Goal: Information Seeking & Learning: Find specific fact

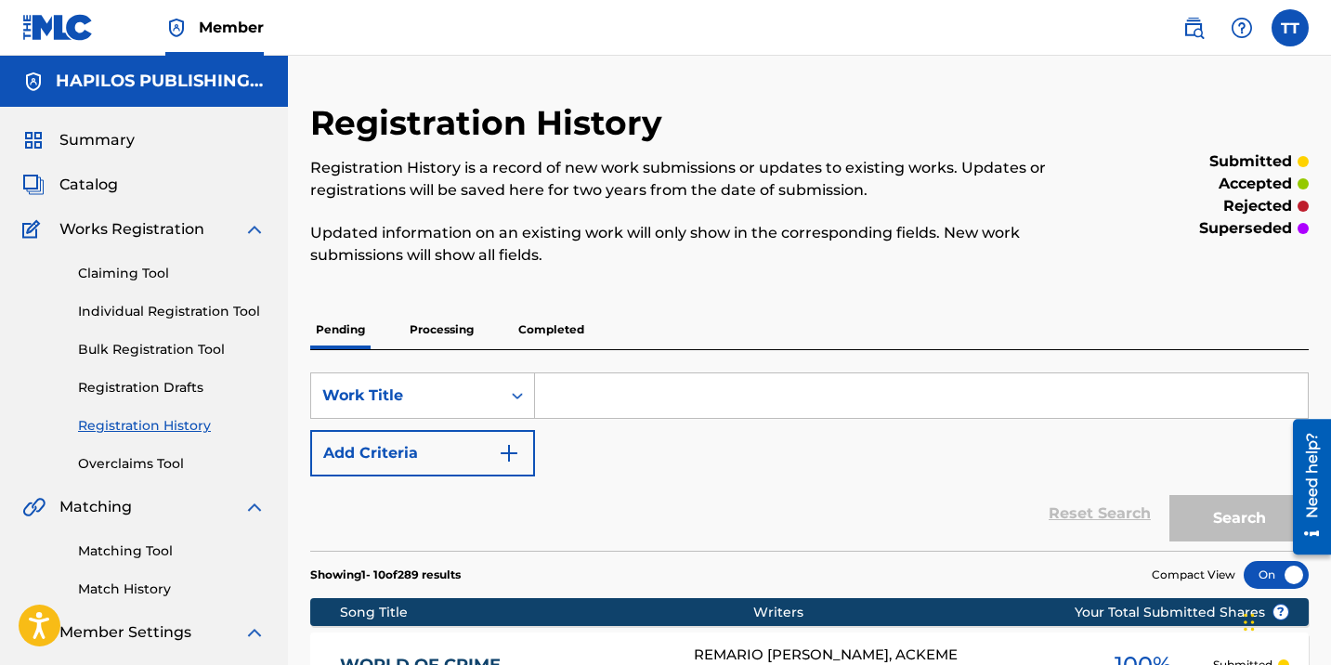
click at [232, 321] on div "Claiming Tool Individual Registration Tool Bulk Registration Tool Registration …" at bounding box center [143, 357] width 243 height 233
click at [232, 310] on link "Individual Registration Tool" at bounding box center [172, 312] width 188 height 20
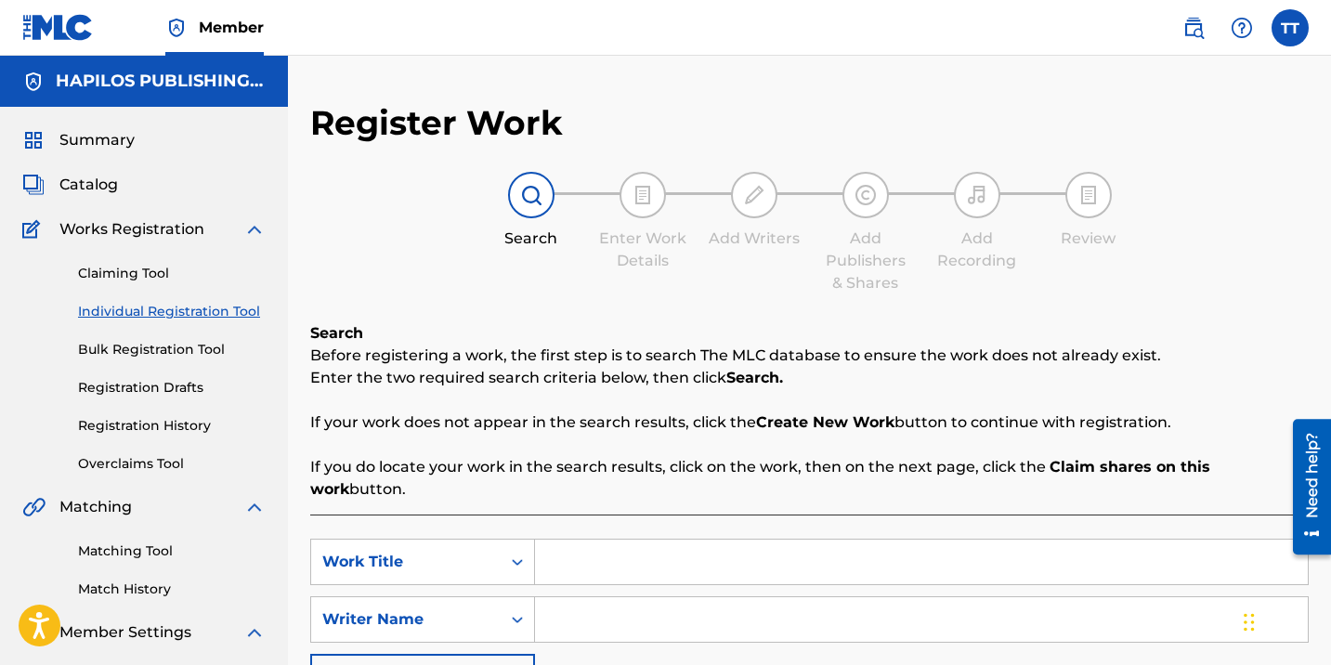
click at [592, 542] on input "Search Form" at bounding box center [921, 562] width 773 height 45
paste input "SAVING ALL MY LOVE"
type input "SAVING ALL MY LOVE"
click at [1293, 20] on label at bounding box center [1290, 27] width 37 height 37
click at [1290, 28] on input "TT [PERSON_NAME] [EMAIL_ADDRESS][DOMAIN_NAME] Notification Preferences Profile …" at bounding box center [1290, 28] width 0 height 0
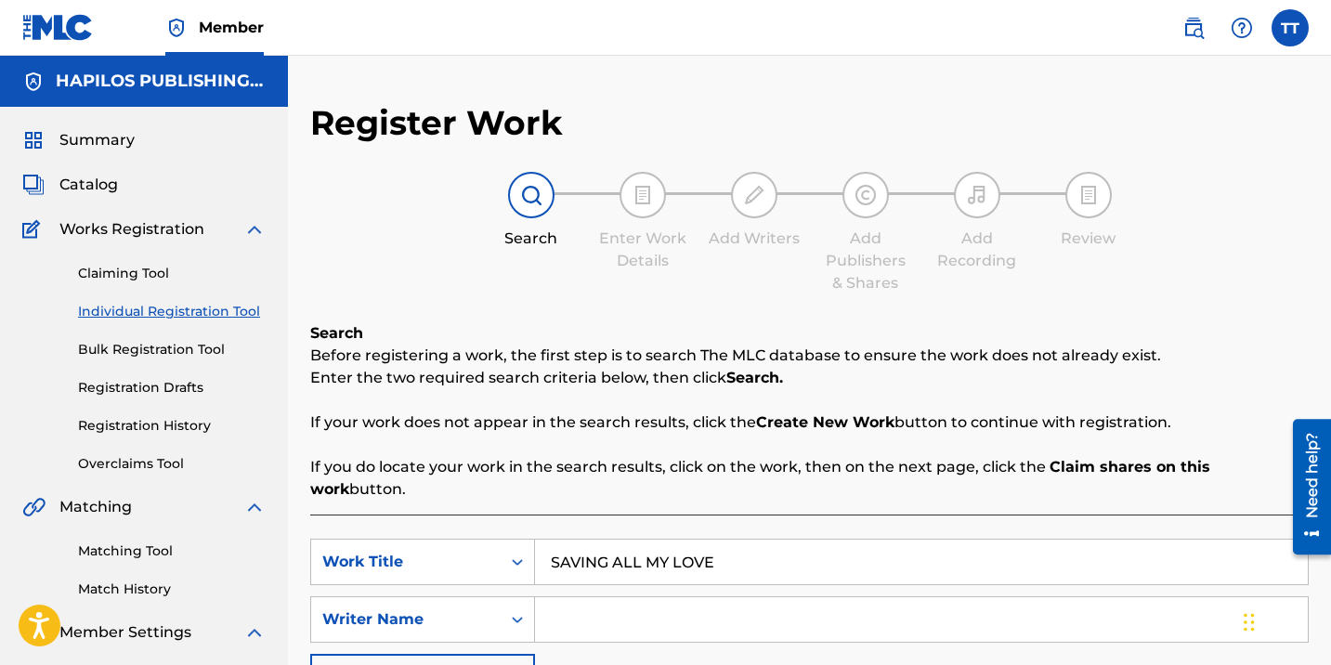
click at [1198, 34] on img at bounding box center [1194, 28] width 22 height 22
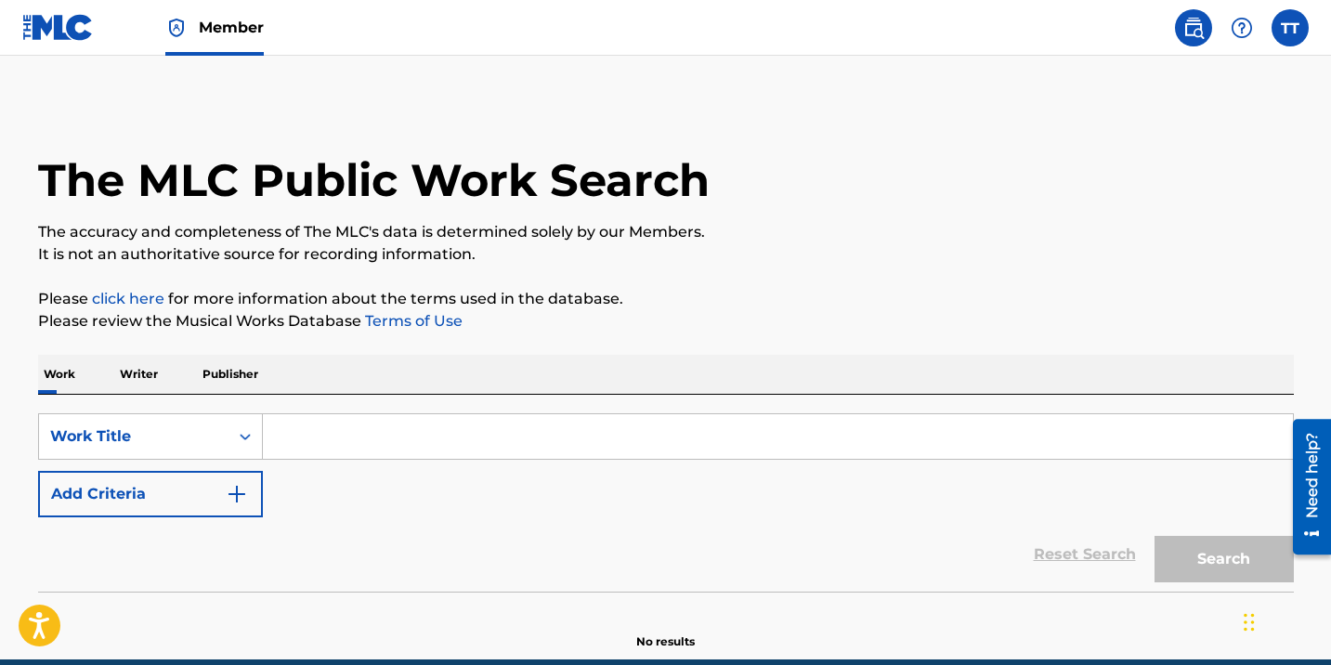
click at [1198, 34] on img at bounding box center [1194, 28] width 22 height 22
click at [1263, 24] on div "TT TT [PERSON_NAME] [EMAIL_ADDRESS][DOMAIN_NAME] Notification Preferences Profi…" at bounding box center [1236, 27] width 145 height 37
drag, startPoint x: 1272, startPoint y: 53, endPoint x: 1273, endPoint y: 23, distance: 29.7
click at [1272, 53] on nav "Member TT TT [PERSON_NAME] [EMAIL_ADDRESS][DOMAIN_NAME] Notification Preference…" at bounding box center [665, 28] width 1331 height 56
click at [1273, 23] on label at bounding box center [1290, 27] width 37 height 37
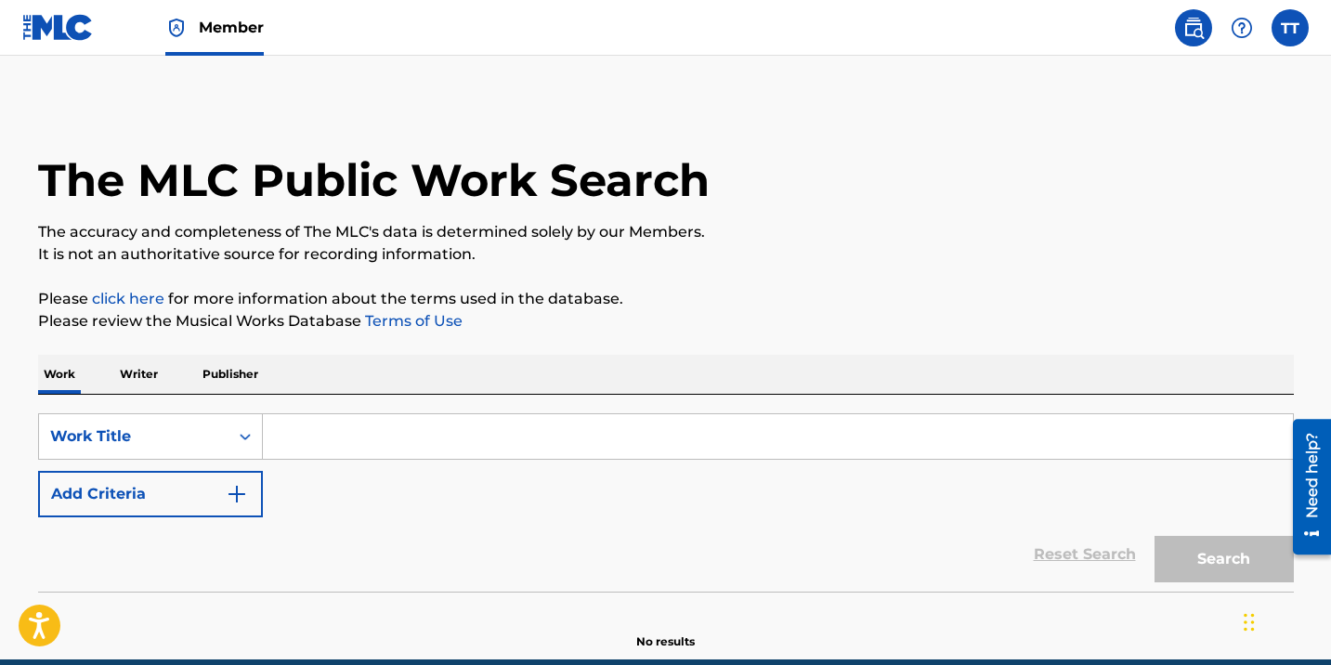
click at [1290, 28] on input "TT [PERSON_NAME] [EMAIL_ADDRESS][DOMAIN_NAME] Notification Preferences Profile …" at bounding box center [1290, 28] width 0 height 0
click at [1108, 278] on div "Notification Preferences Profile Log out" at bounding box center [1193, 231] width 230 height 124
click at [1290, 28] on input "TT [PERSON_NAME] [EMAIL_ADDRESS][DOMAIN_NAME] Notification Preferences Profile …" at bounding box center [1290, 28] width 0 height 0
click at [1108, 269] on p "Log out" at bounding box center [1111, 263] width 44 height 17
click at [1290, 28] on input "TT [PERSON_NAME] [EMAIL_ADDRESS][DOMAIN_NAME] Notification Preferences Profile …" at bounding box center [1290, 28] width 0 height 0
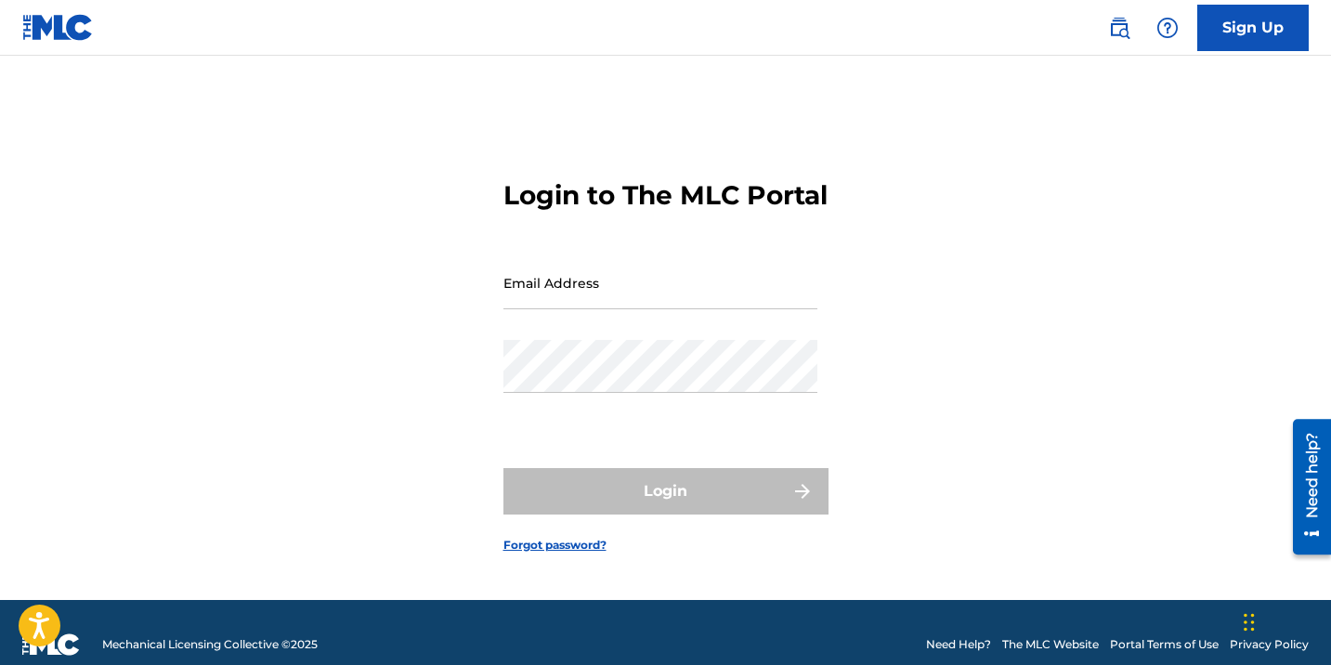
click at [582, 410] on div "Password" at bounding box center [661, 382] width 314 height 84
type input "[EMAIL_ADDRESS][DOMAIN_NAME]"
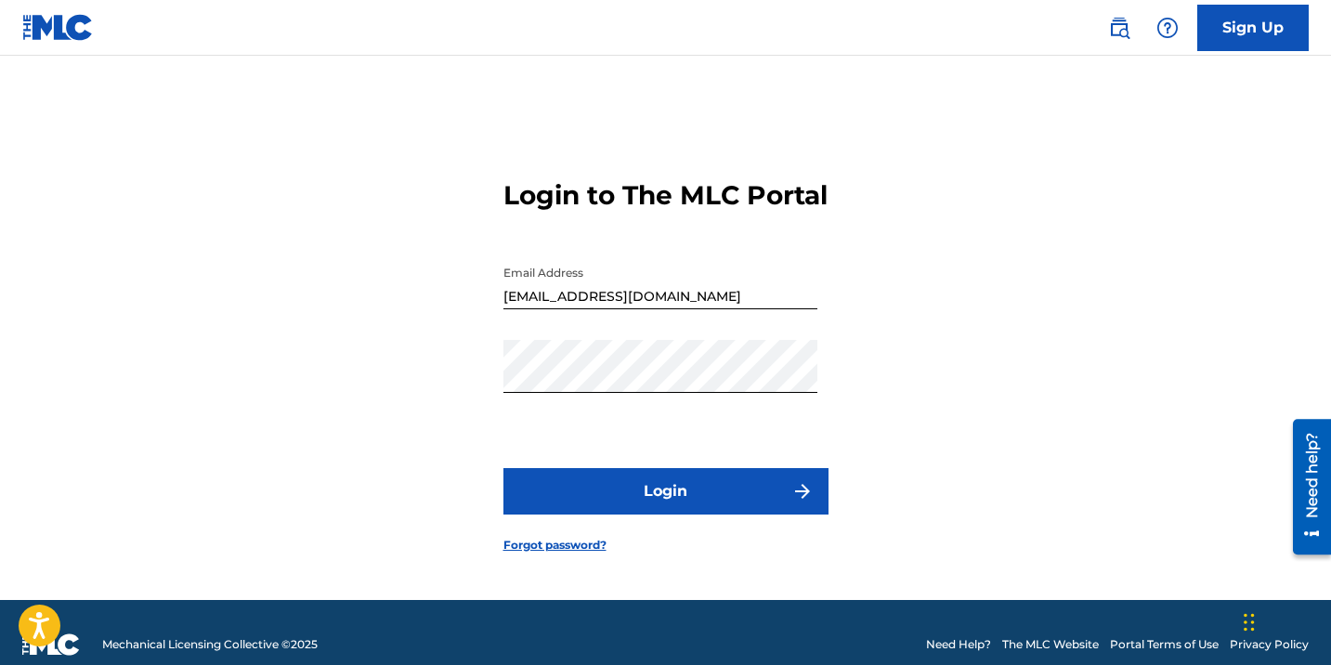
click at [623, 556] on form "Login to The MLC Portal Email Address [EMAIL_ADDRESS][DOMAIN_NAME] Password Log…" at bounding box center [666, 351] width 325 height 498
click at [623, 515] on button "Login" at bounding box center [666, 491] width 325 height 46
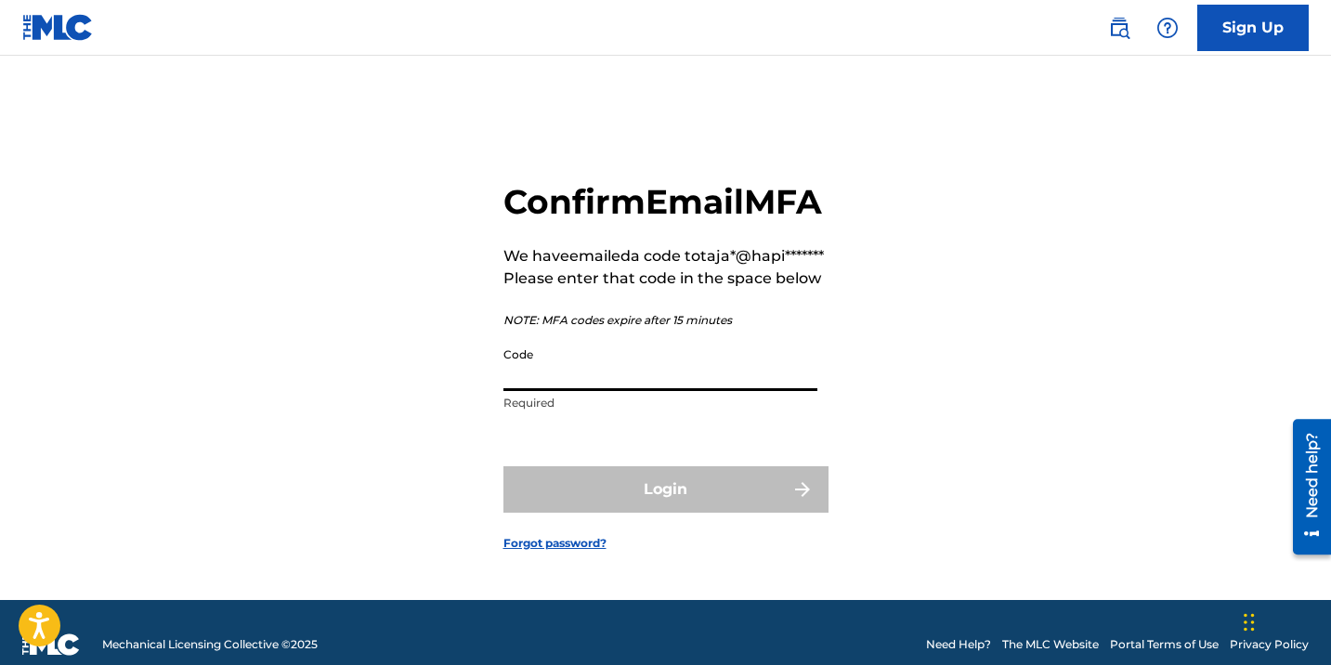
click at [549, 391] on input "Code" at bounding box center [661, 364] width 314 height 53
paste input "385834"
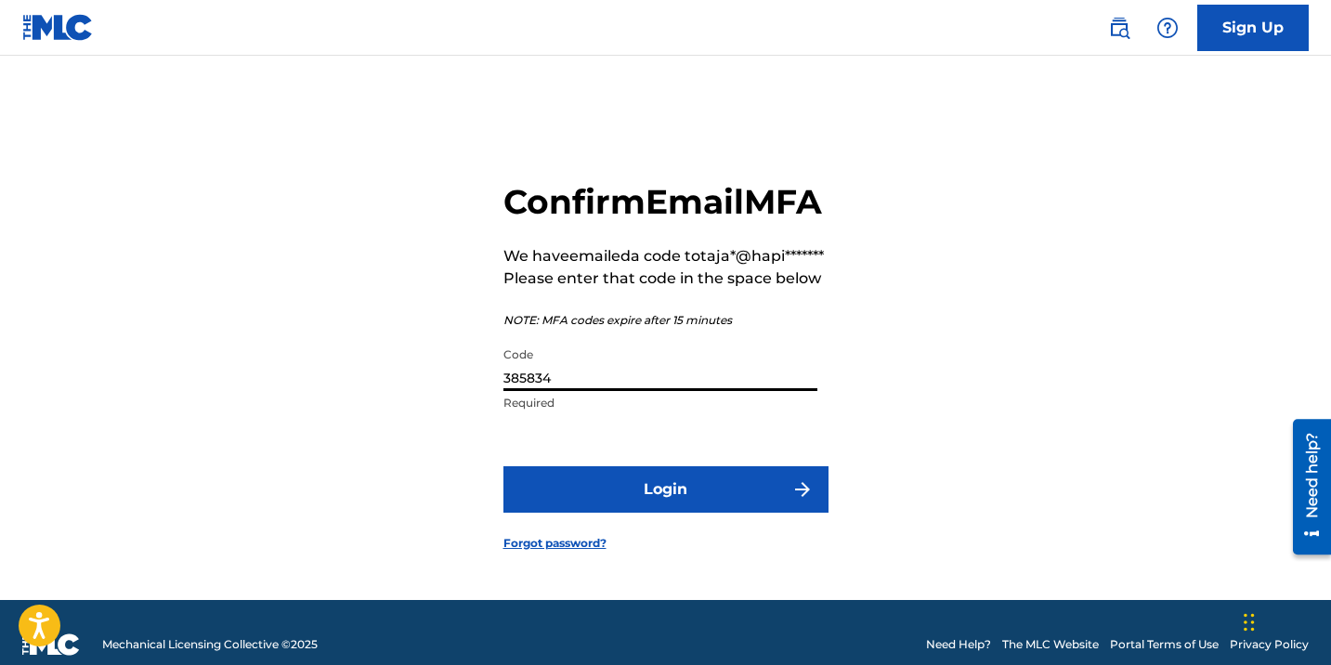
type input "385834"
click at [689, 513] on button "Login" at bounding box center [666, 489] width 325 height 46
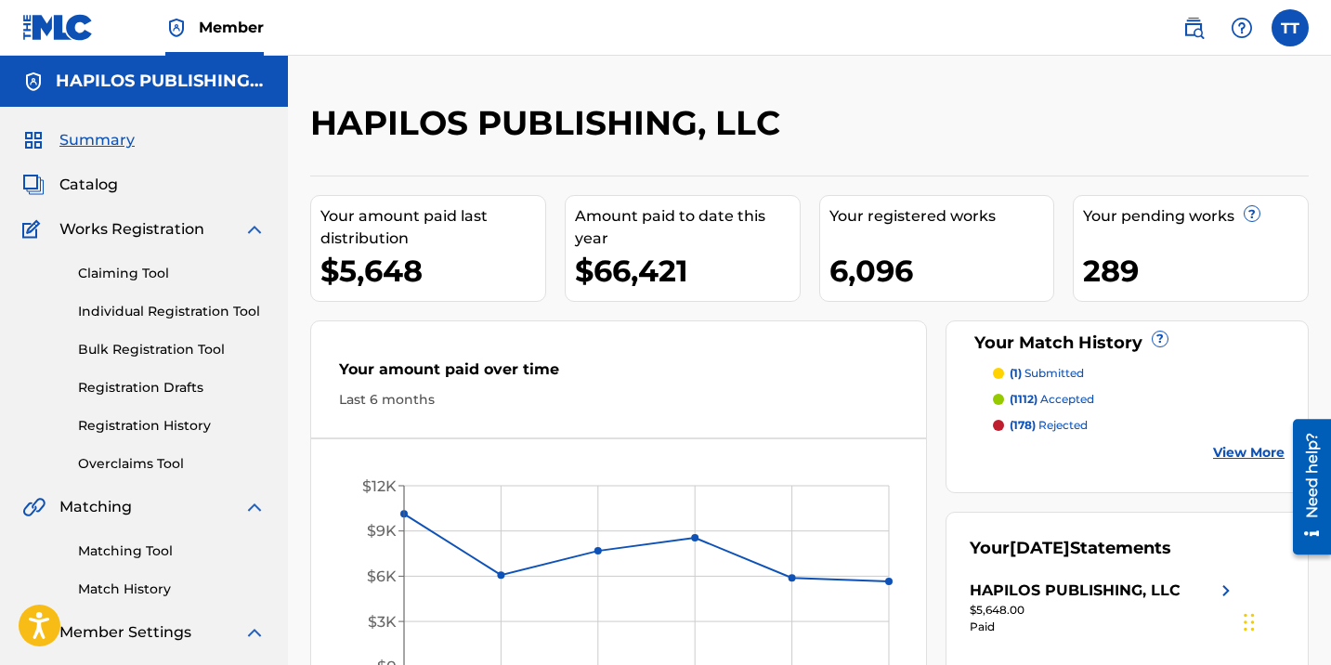
click at [122, 319] on link "Individual Registration Tool" at bounding box center [172, 312] width 188 height 20
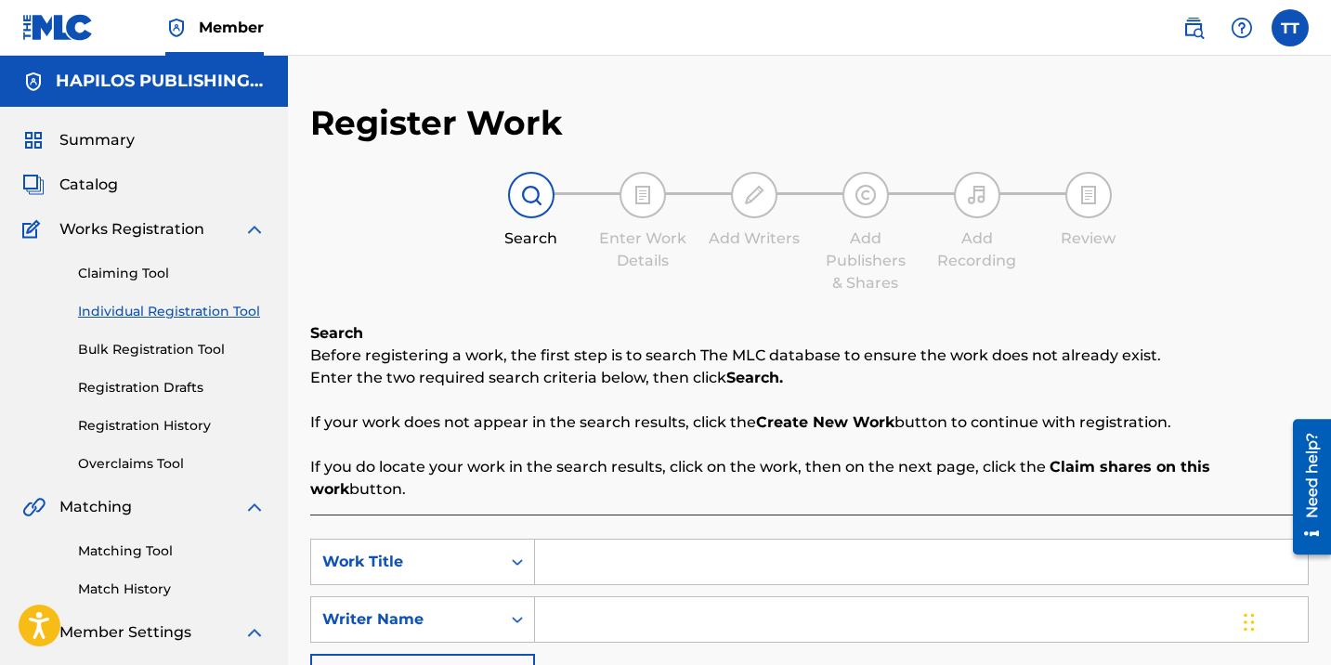
click at [122, 319] on link "Individual Registration Tool" at bounding box center [172, 312] width 188 height 20
click at [580, 557] on input "Search Form" at bounding box center [921, 562] width 773 height 45
paste input "385834"
type input "385834"
click at [150, 426] on link "Registration History" at bounding box center [172, 426] width 188 height 20
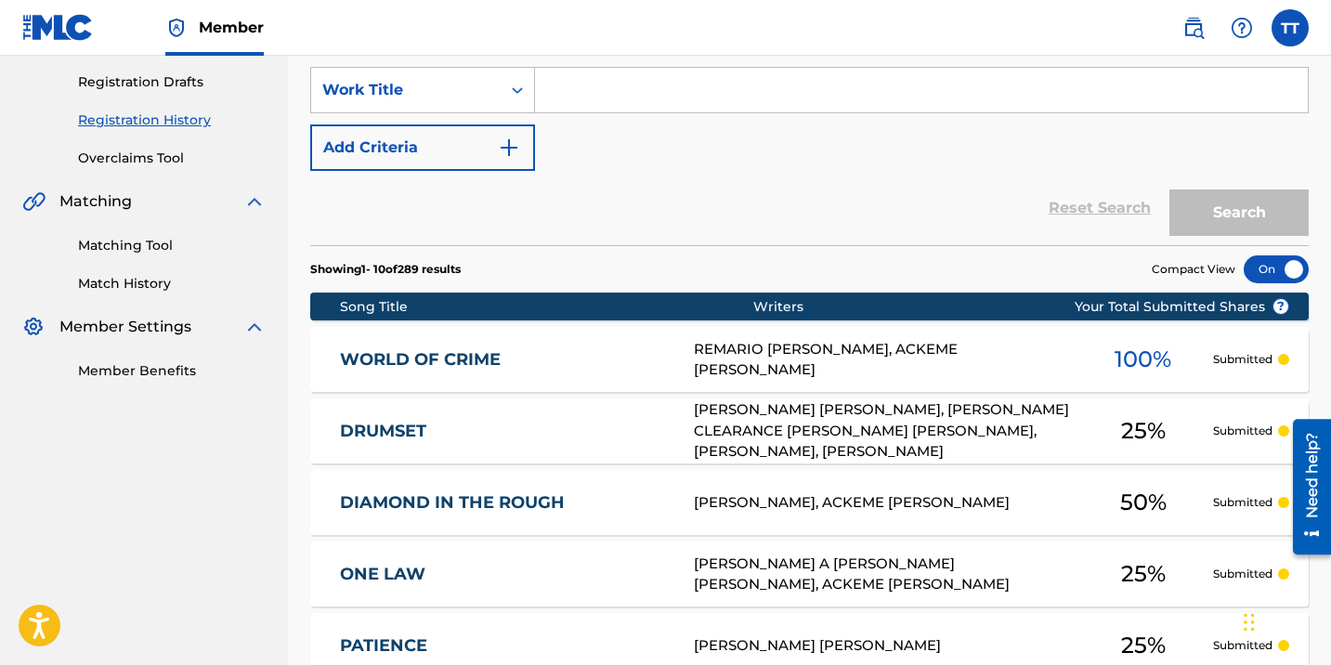
scroll to position [307, 0]
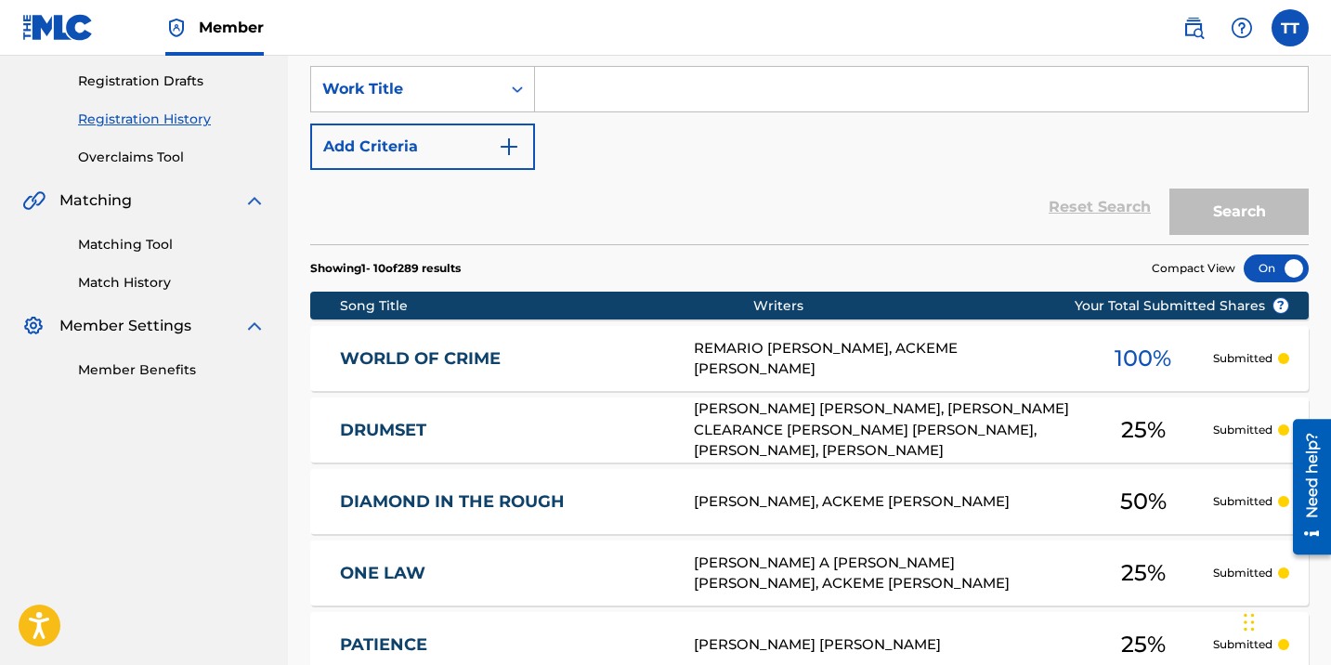
click at [510, 426] on link "DRUMSET" at bounding box center [504, 430] width 329 height 21
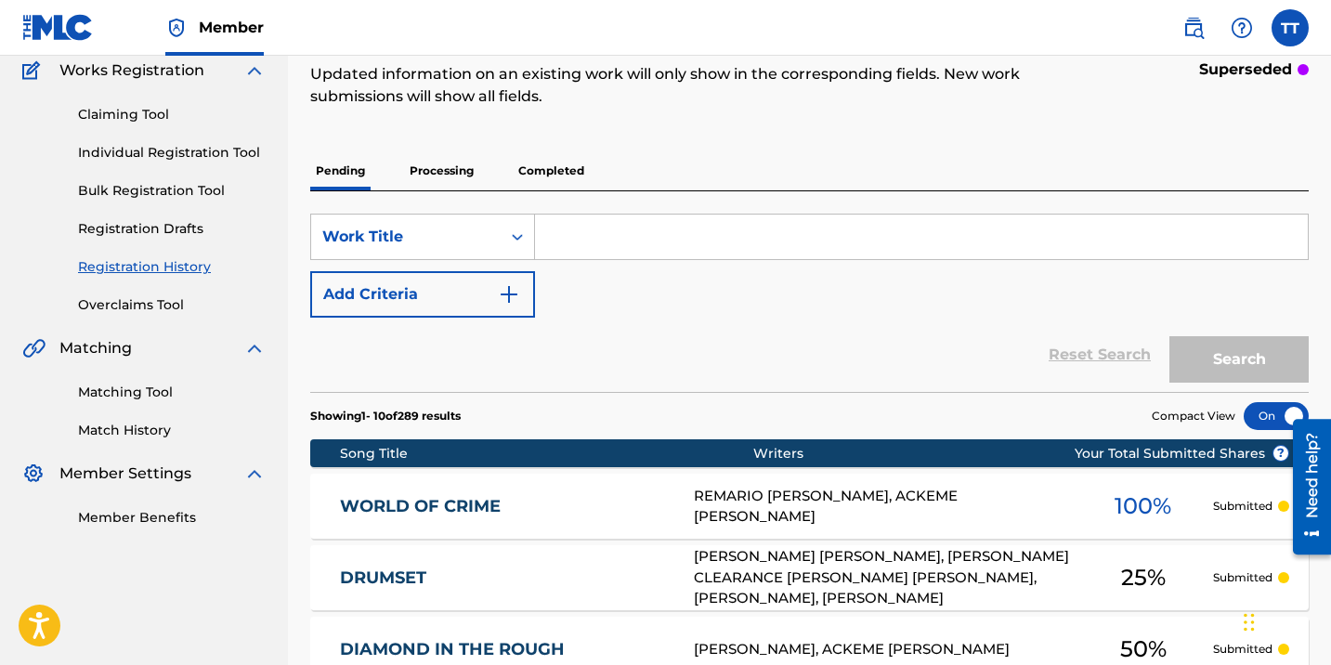
scroll to position [153, 0]
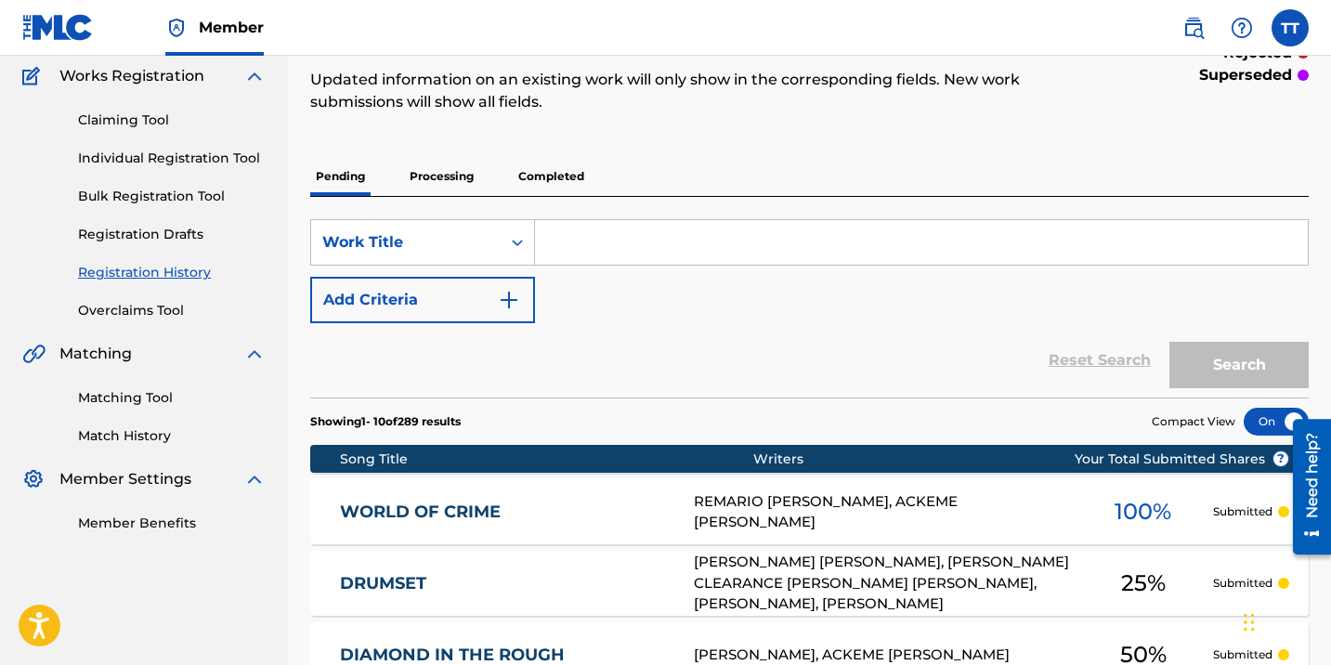
click at [564, 180] on p "Completed" at bounding box center [551, 176] width 77 height 39
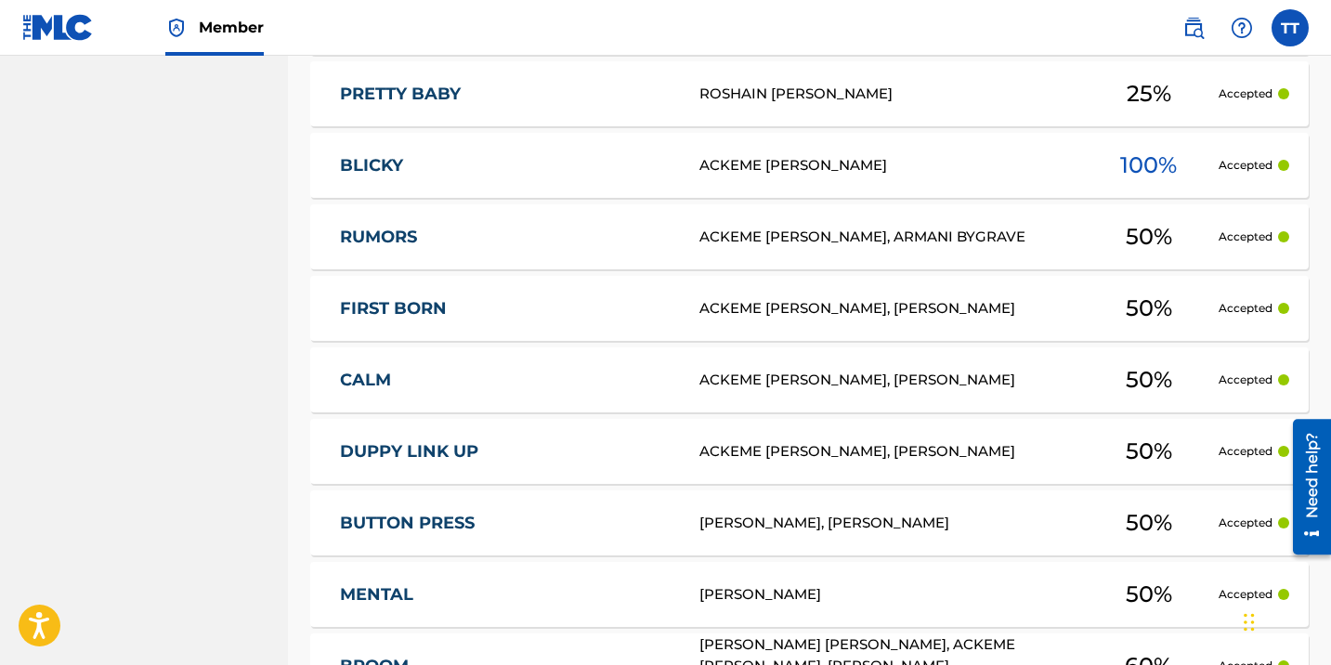
scroll to position [649, 0]
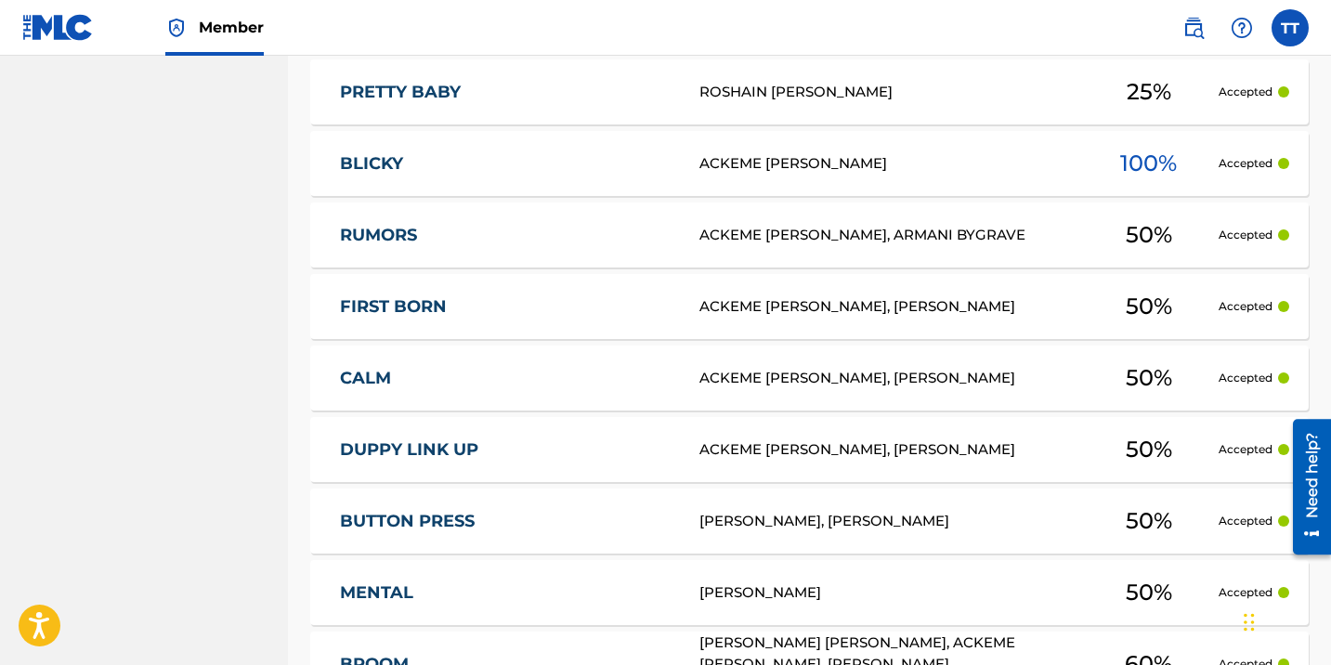
click at [434, 454] on link "DUPPY LINK UP" at bounding box center [507, 449] width 334 height 21
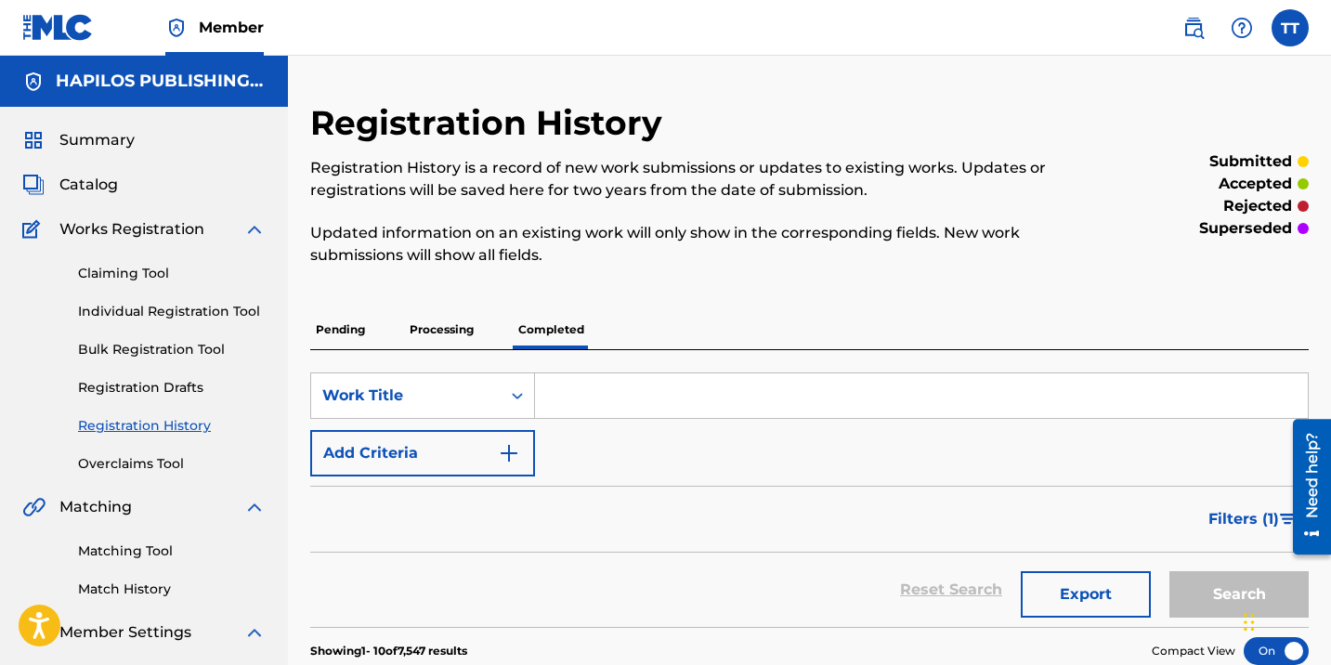
click at [227, 315] on link "Individual Registration Tool" at bounding box center [172, 312] width 188 height 20
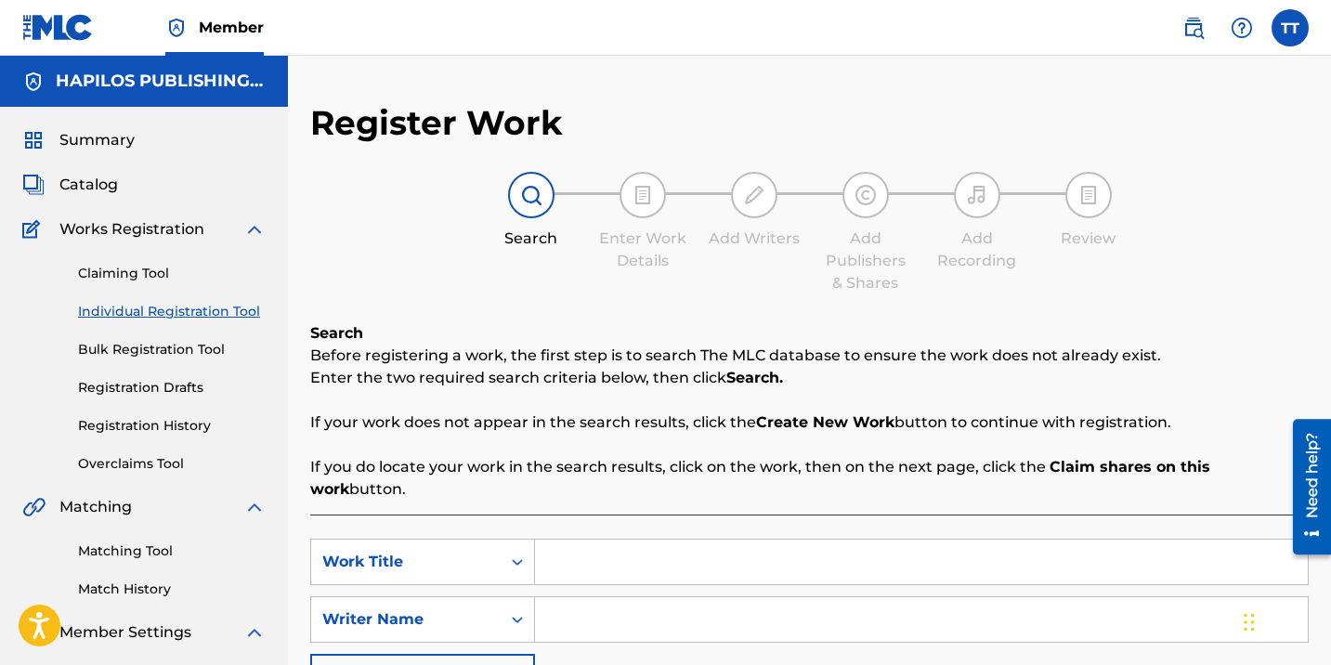
click at [90, 183] on span "Catalog" at bounding box center [88, 185] width 59 height 22
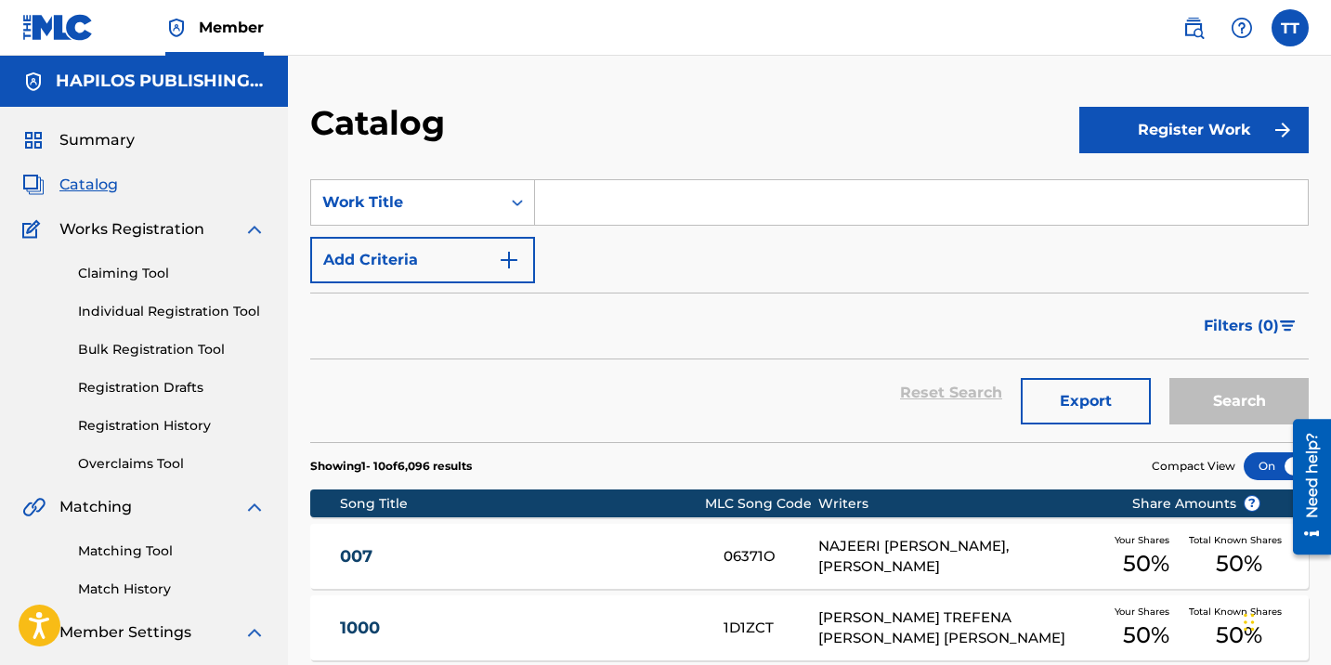
click at [568, 207] on input "Search Form" at bounding box center [921, 202] width 773 height 45
paste input "PUNTA CANA"
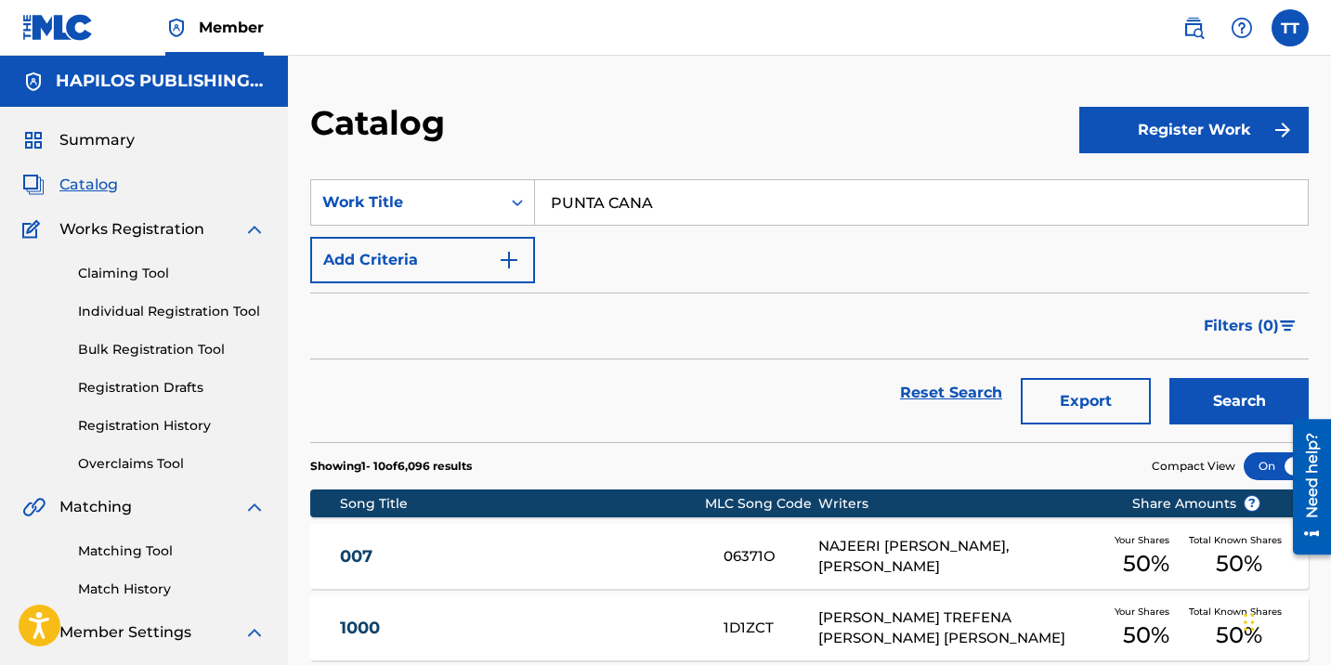
type input "PUNTA CANA"
click at [1170, 378] on button "Search" at bounding box center [1239, 401] width 139 height 46
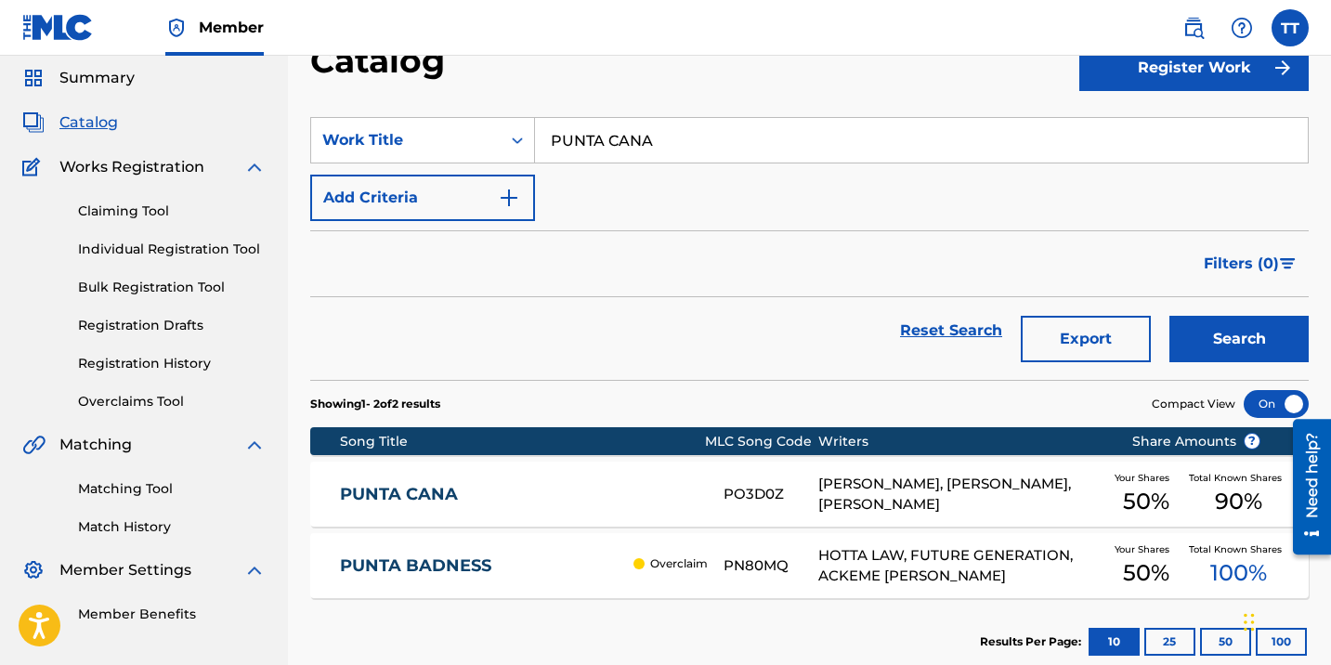
scroll to position [68, 0]
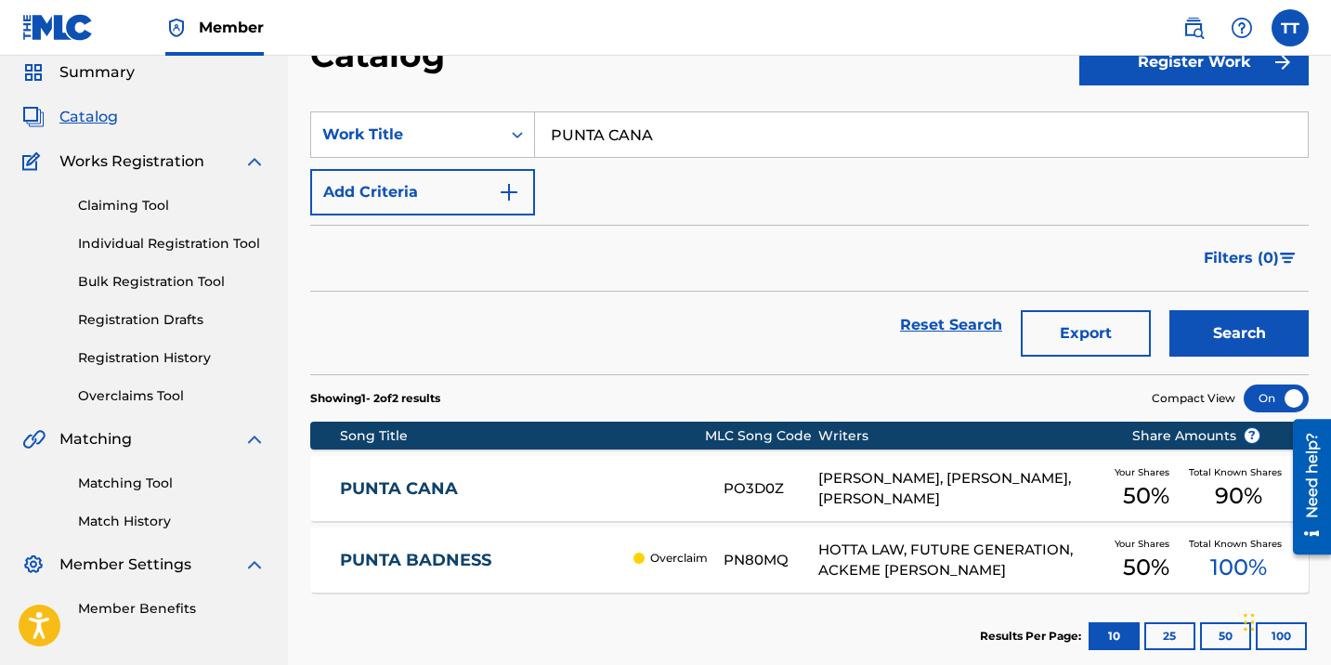
click at [443, 491] on link "PUNTA CANA" at bounding box center [519, 488] width 359 height 21
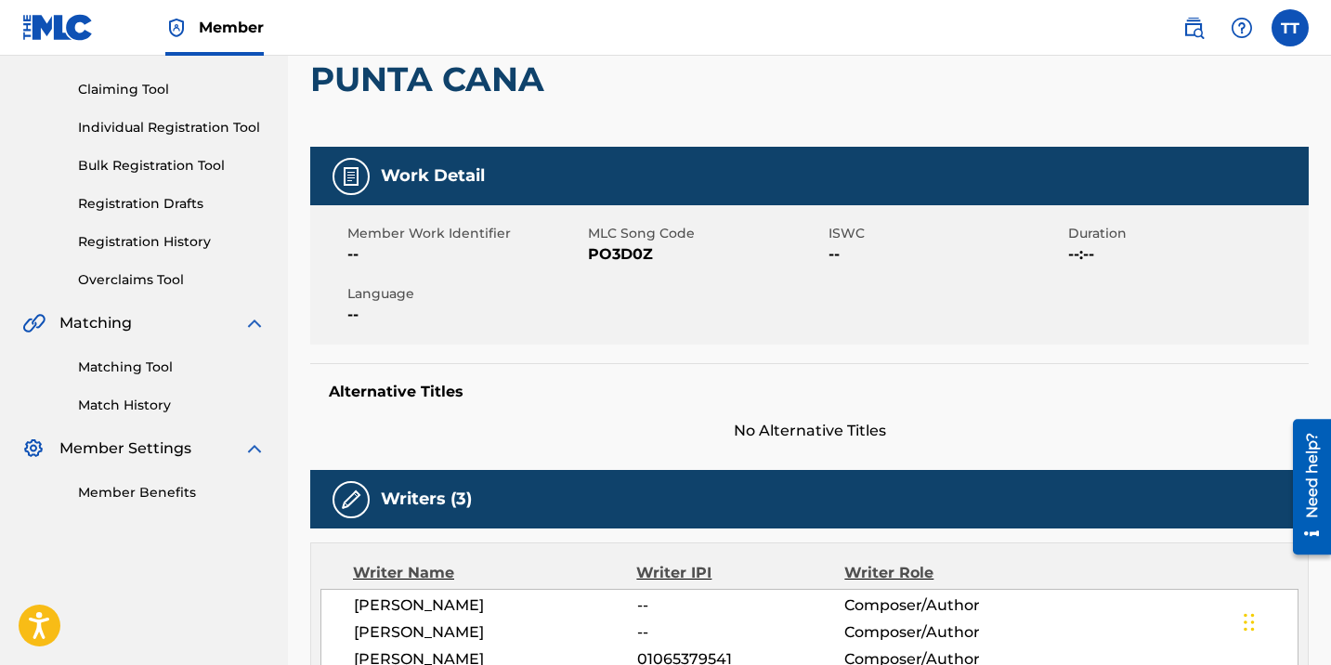
scroll to position [185, 0]
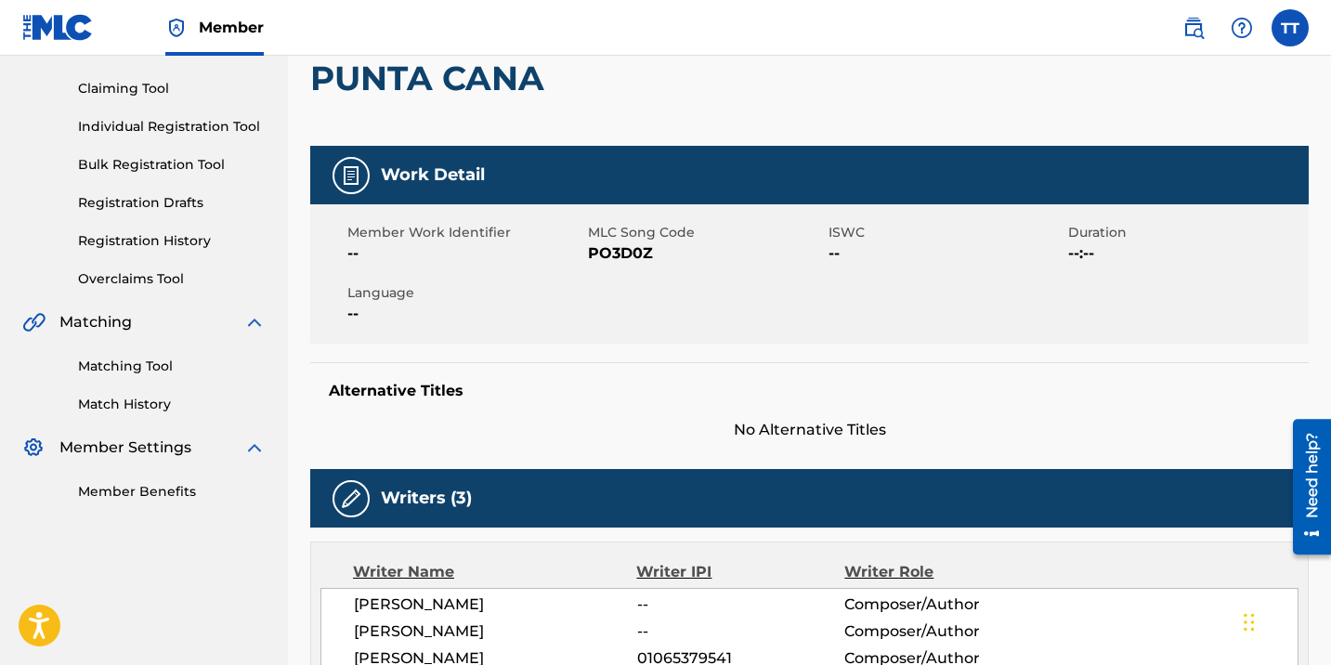
click at [602, 254] on span "PO3D0Z" at bounding box center [706, 253] width 236 height 22
copy span "PO3D0Z"
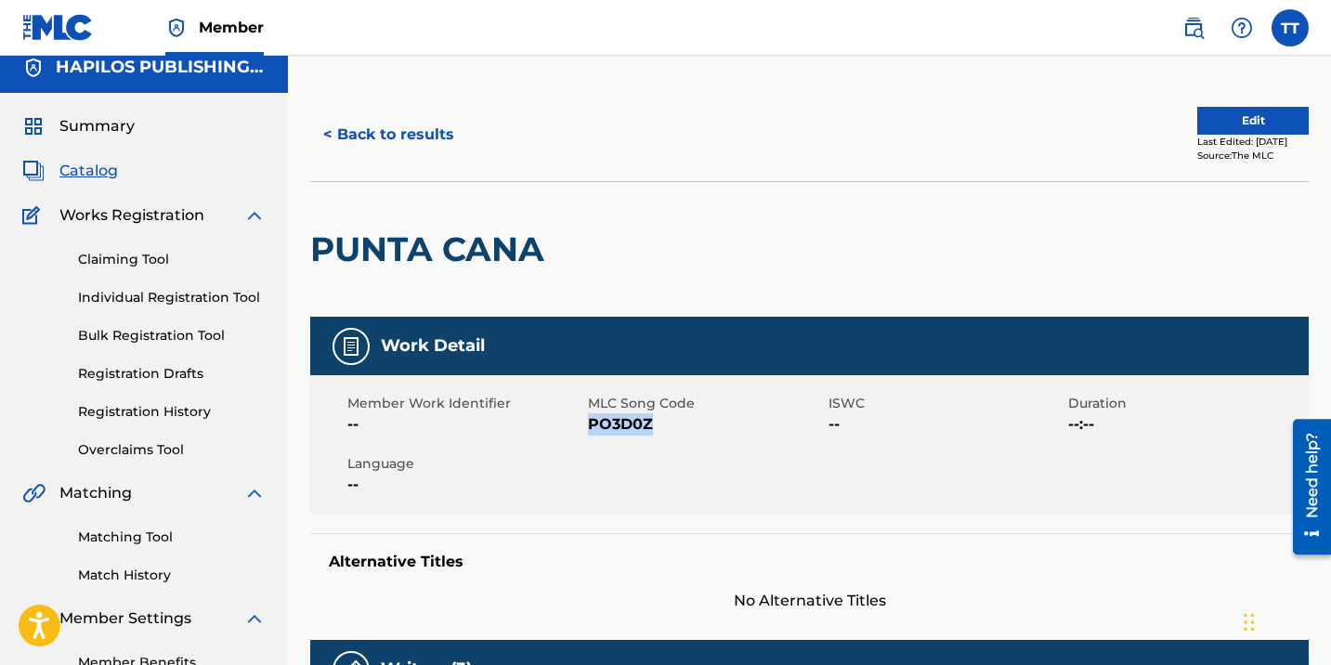
scroll to position [0, 0]
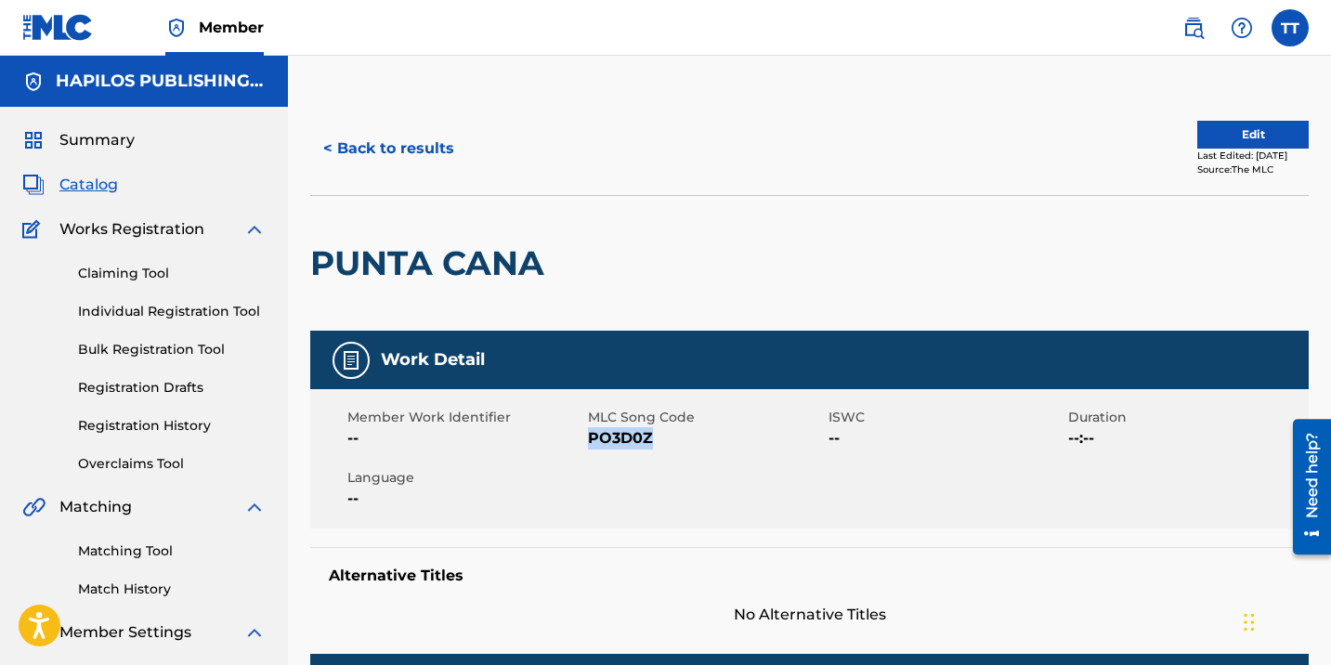
click at [367, 149] on button "< Back to results" at bounding box center [388, 148] width 157 height 46
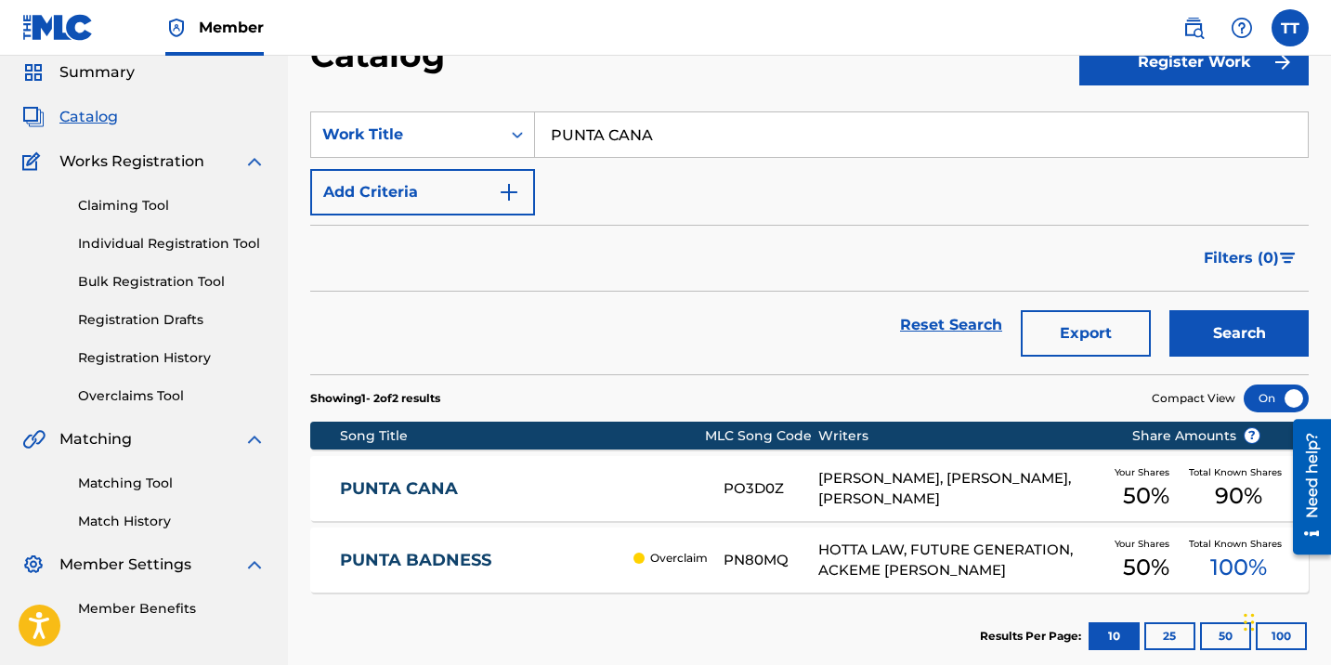
click at [621, 127] on input "PUNTA CANA" at bounding box center [921, 134] width 773 height 45
paste input "FIRST BORN"
type input "FIRST BORN"
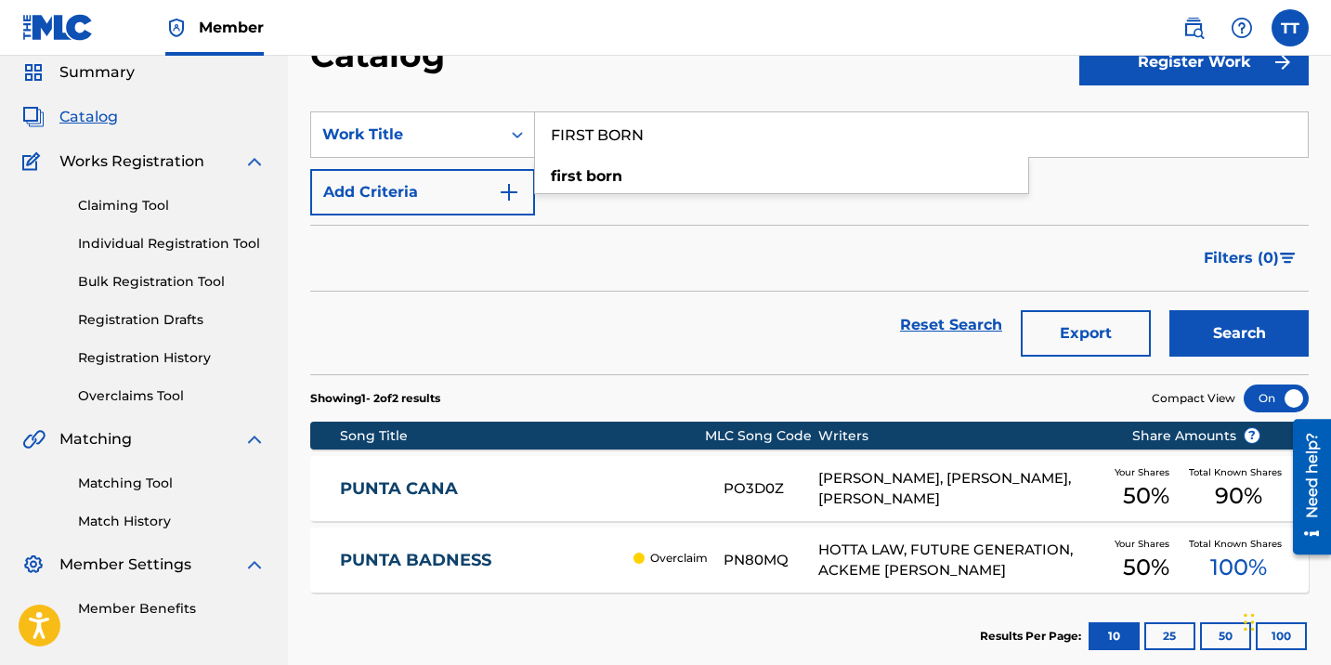
click at [1170, 310] on button "Search" at bounding box center [1239, 333] width 139 height 46
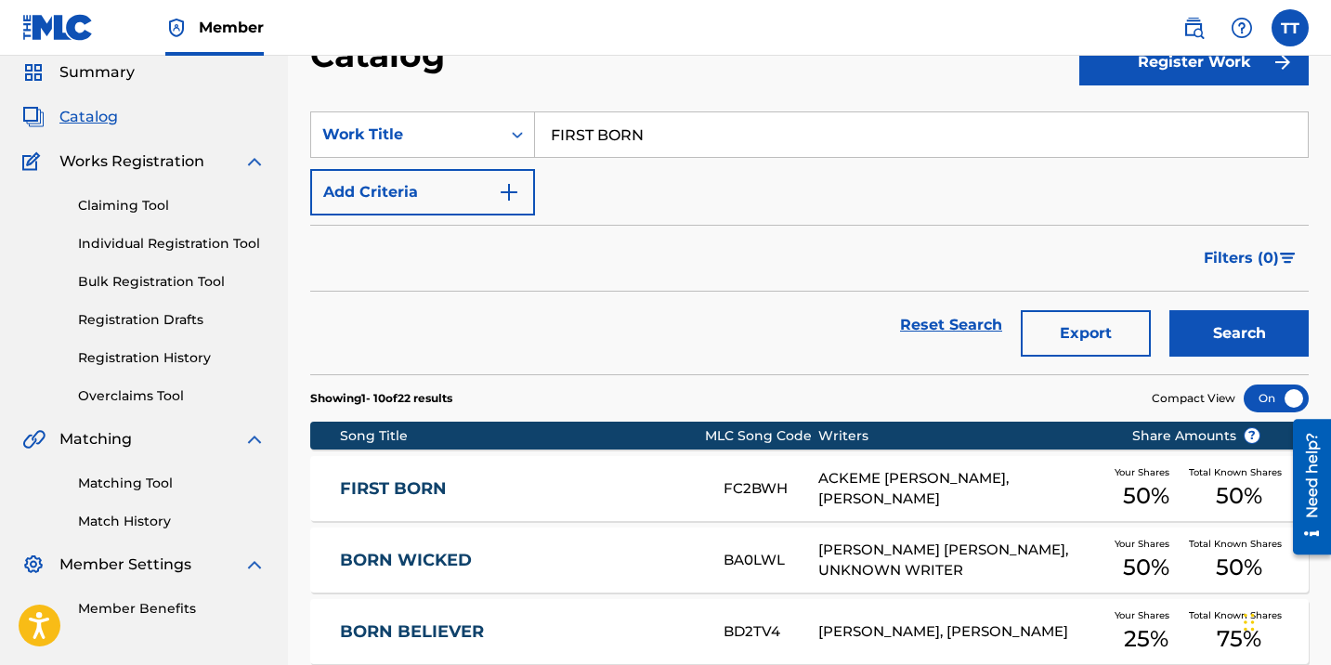
click at [508, 460] on div "FIRST BORN FC2BWH ACKEME [PERSON_NAME], [PERSON_NAME] Your Shares 50 % Total Kn…" at bounding box center [809, 488] width 999 height 65
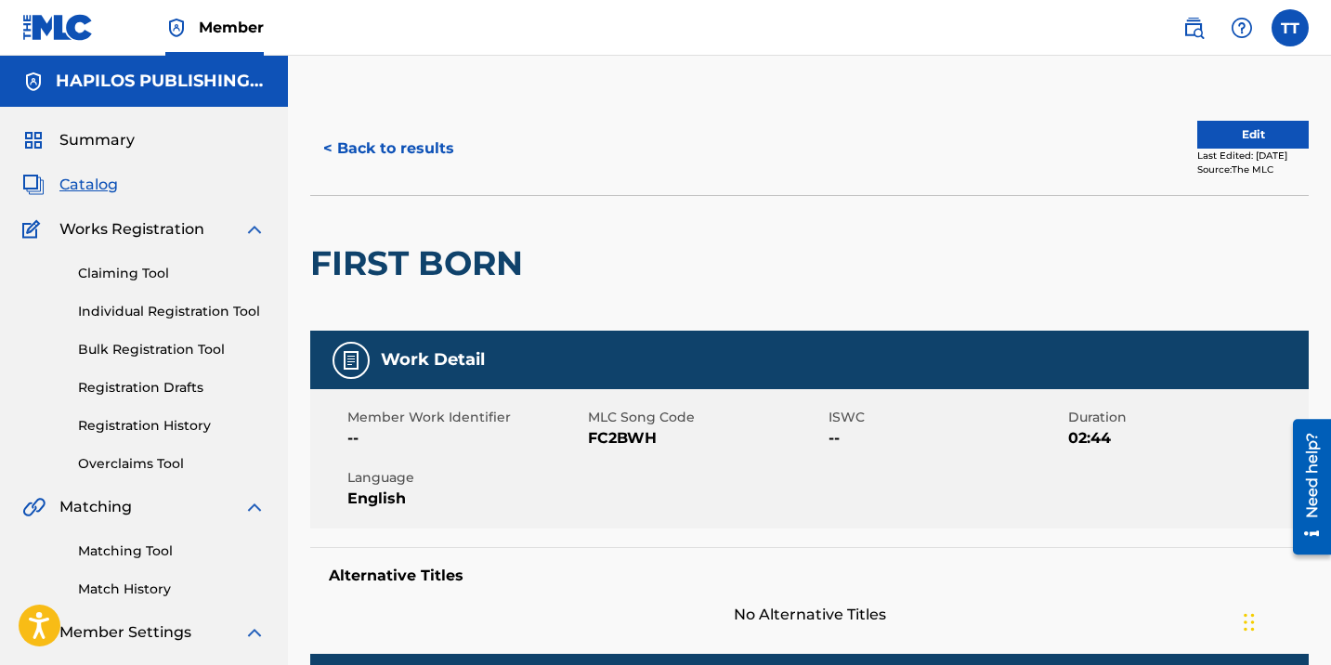
click at [613, 439] on span "FC2BWH" at bounding box center [706, 438] width 236 height 22
copy span "FC2BWH"
click at [425, 148] on button "< Back to results" at bounding box center [388, 148] width 157 height 46
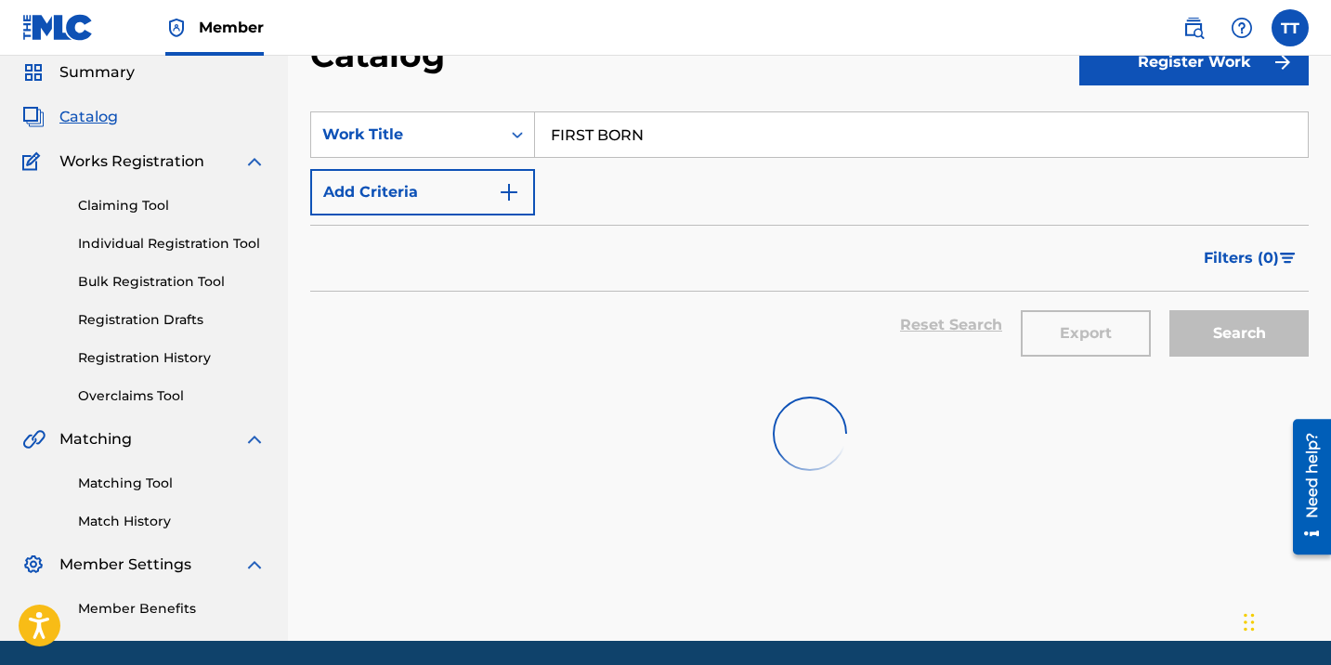
click at [586, 120] on input "FIRST BORN" at bounding box center [921, 134] width 773 height 45
click at [587, 120] on input "FIRST BORN" at bounding box center [921, 134] width 773 height 45
paste input "BLICKY"
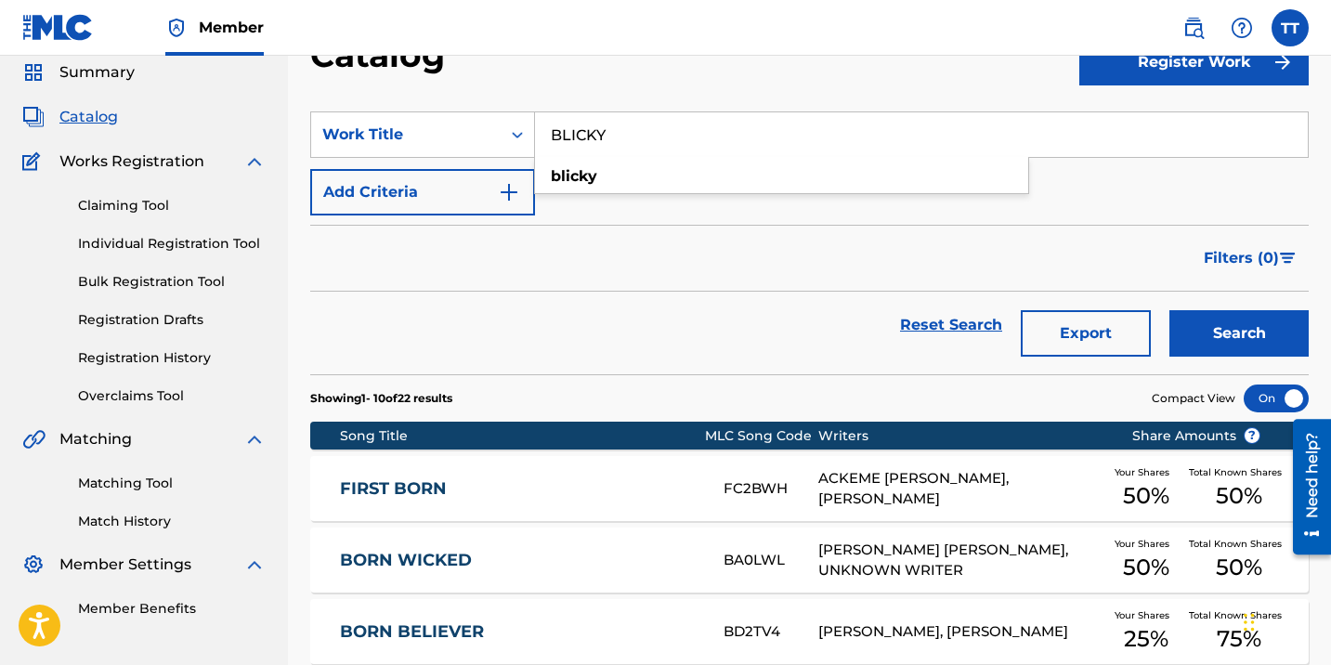
type input "BLICKY"
click at [1170, 310] on button "Search" at bounding box center [1239, 333] width 139 height 46
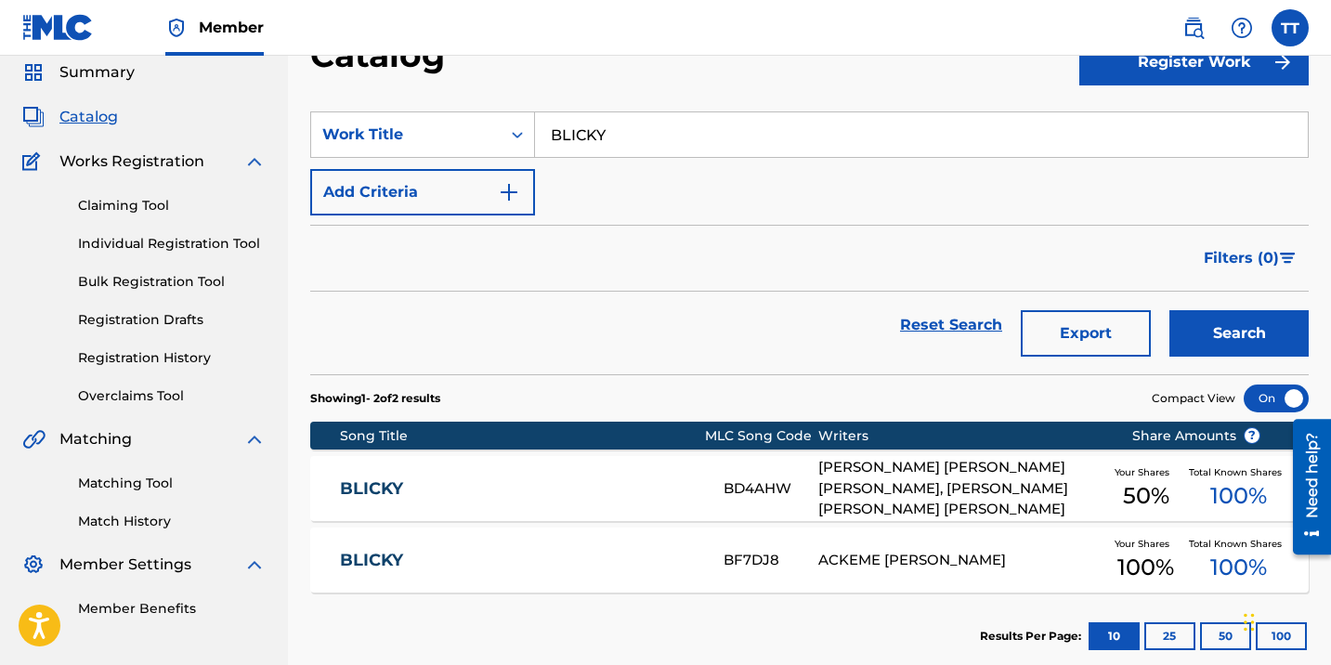
click at [493, 561] on link "BLICKY" at bounding box center [519, 560] width 359 height 21
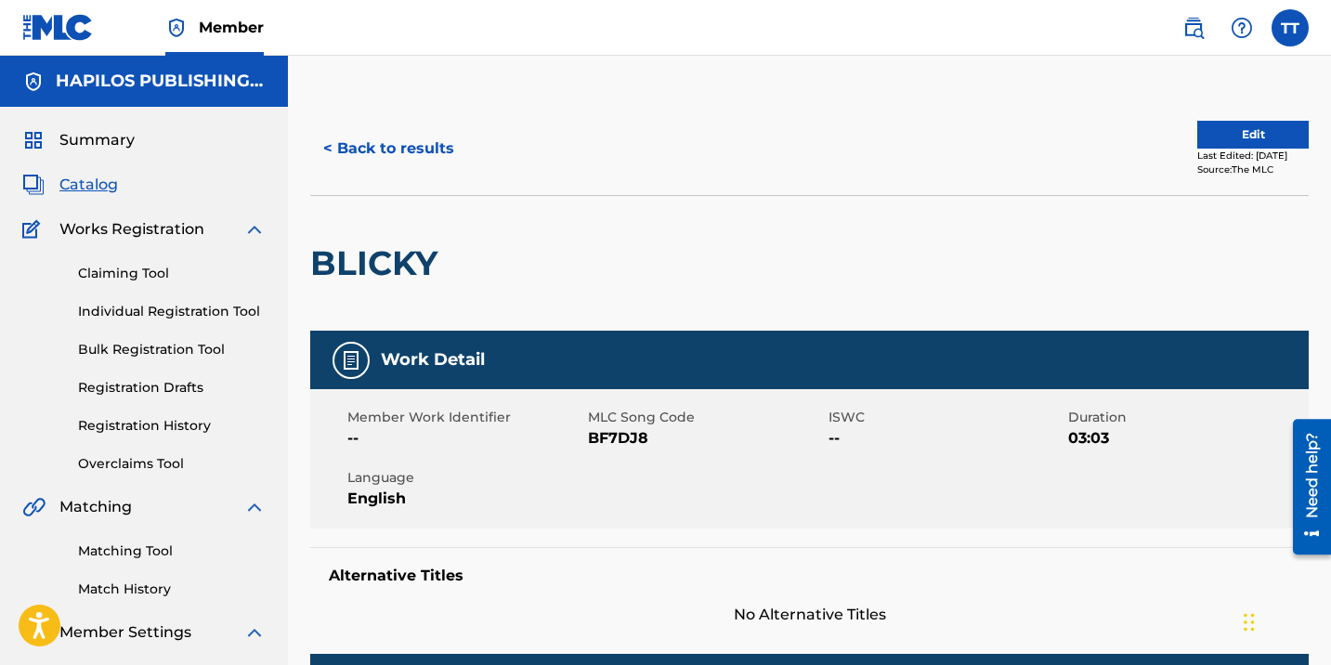
click at [612, 425] on span "MLC Song Code" at bounding box center [706, 418] width 236 height 20
click at [612, 434] on span "BF7DJ8" at bounding box center [706, 438] width 236 height 22
click at [612, 435] on span "BF7DJ8" at bounding box center [706, 438] width 236 height 22
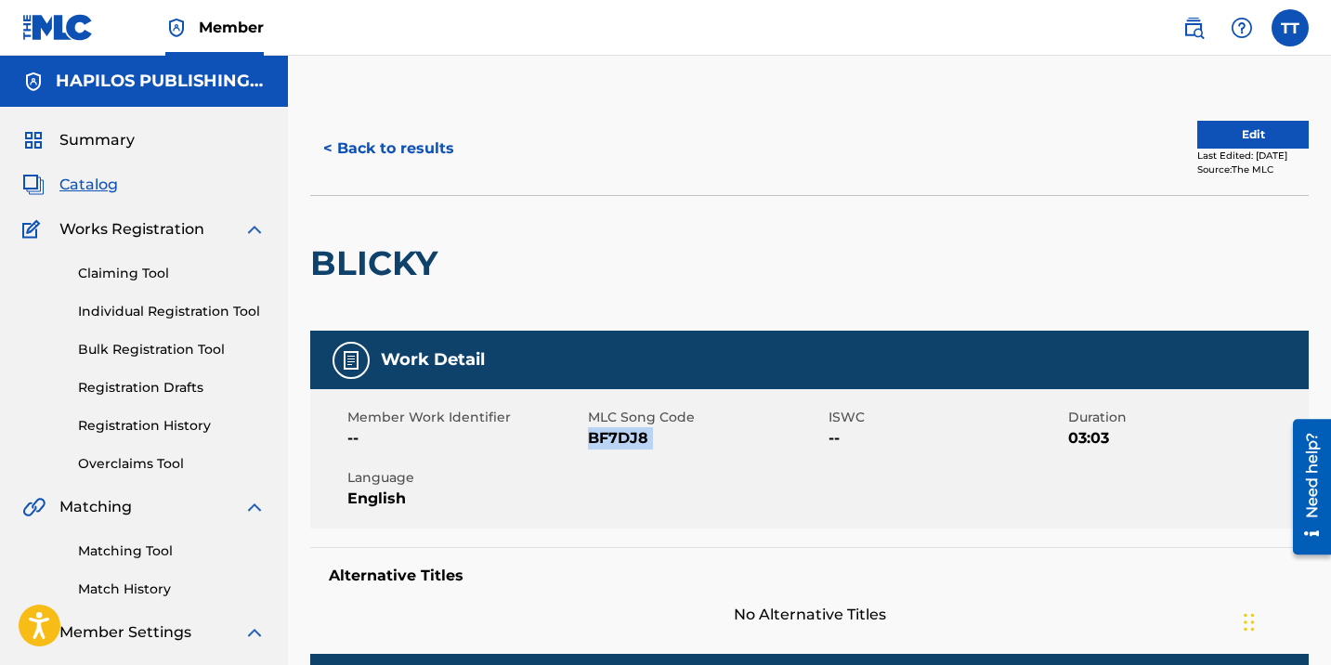
copy span "BF7DJ8"
click at [358, 146] on button "< Back to results" at bounding box center [388, 148] width 157 height 46
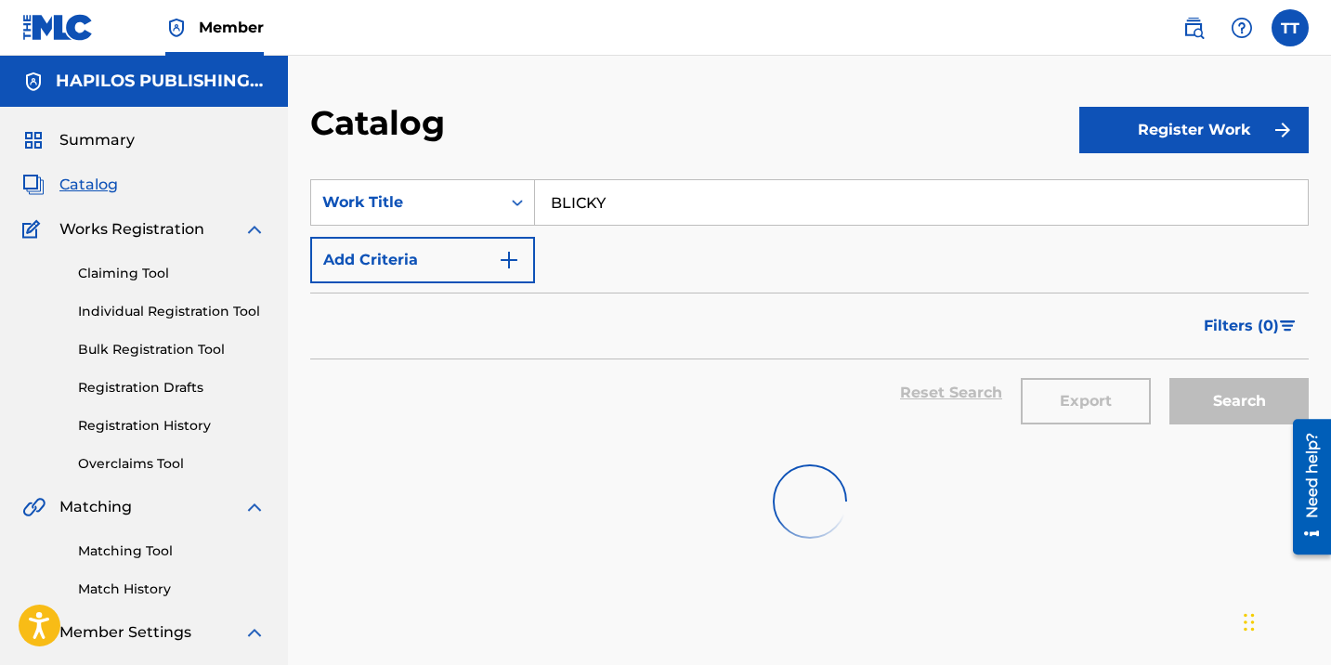
scroll to position [68, 0]
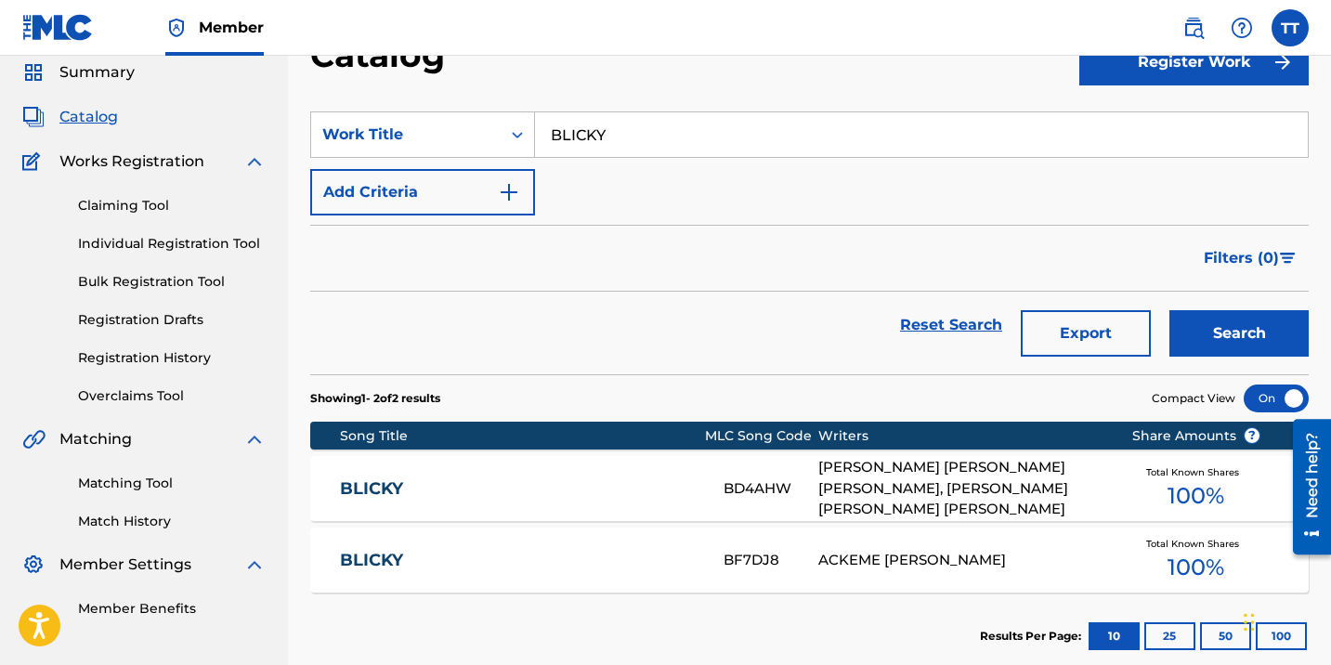
click at [598, 136] on input "BLICKY" at bounding box center [921, 134] width 773 height 45
click at [598, 135] on input "BLICKY" at bounding box center [921, 134] width 773 height 45
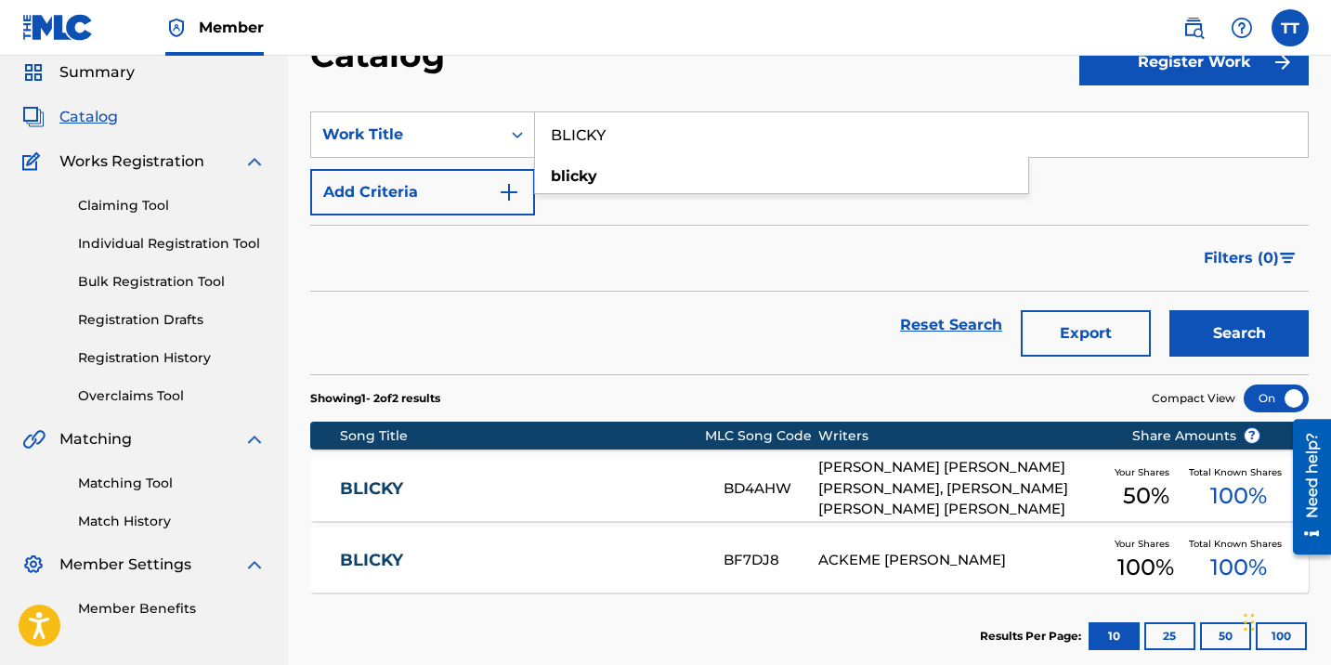
click at [598, 135] on input "BLICKY" at bounding box center [921, 134] width 773 height 45
paste input "RUMORS"
type input "RUMORS"
click at [1170, 310] on button "Search" at bounding box center [1239, 333] width 139 height 46
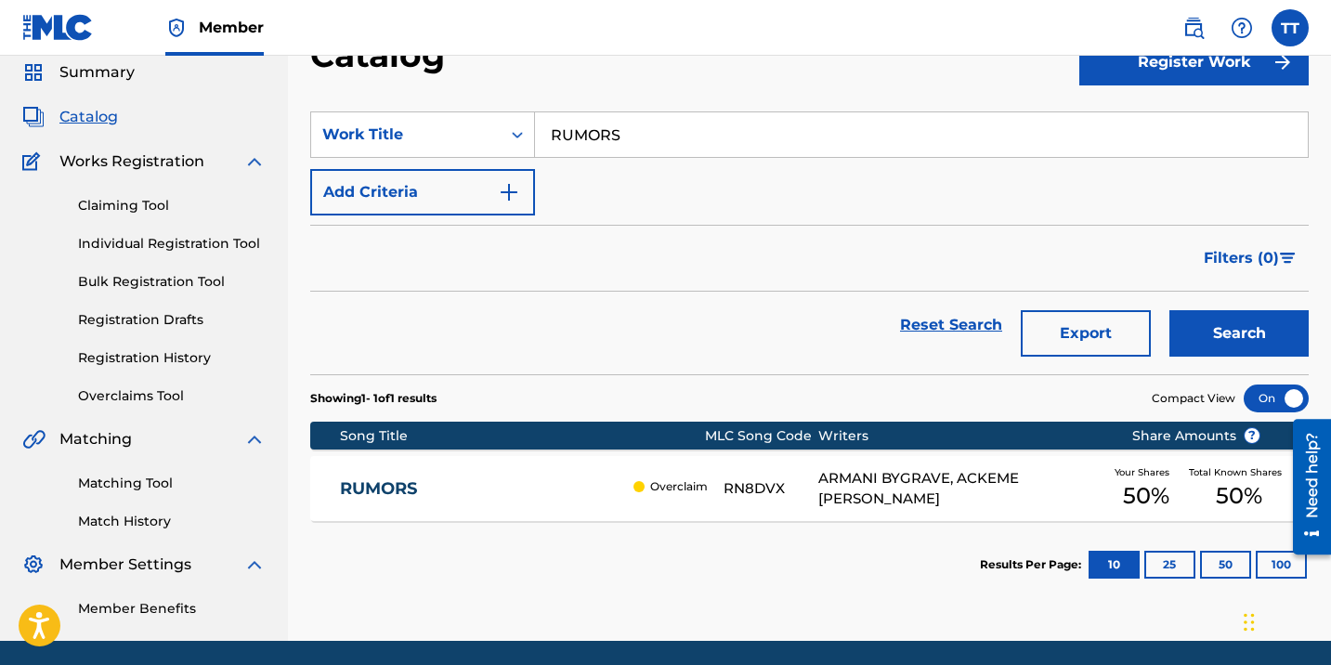
click at [650, 347] on div "Reset Search Export Search" at bounding box center [809, 325] width 999 height 67
click at [605, 139] on input "RUMORS" at bounding box center [921, 134] width 773 height 45
click at [1170, 310] on button "Search" at bounding box center [1239, 333] width 139 height 46
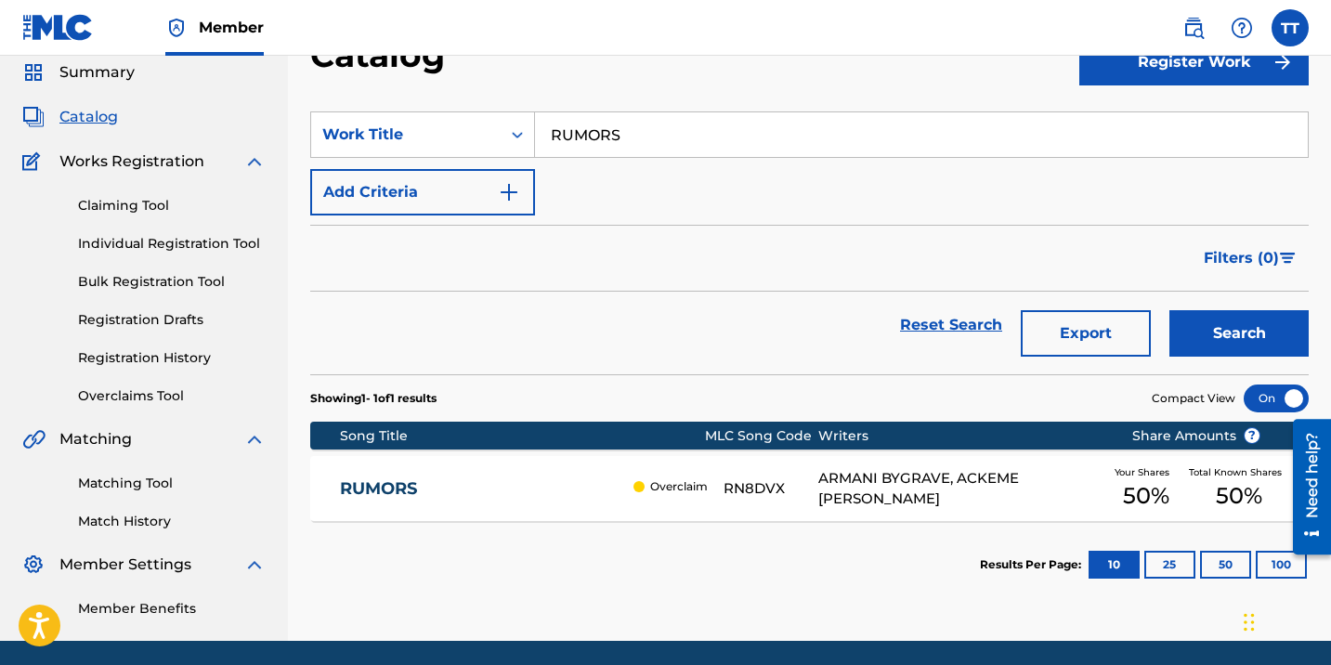
click at [373, 499] on div "RUMORS Overclaim RN8DVX ARMANI BYGRAVE, ACKEME [PERSON_NAME] Your Shares 50 % T…" at bounding box center [809, 488] width 999 height 65
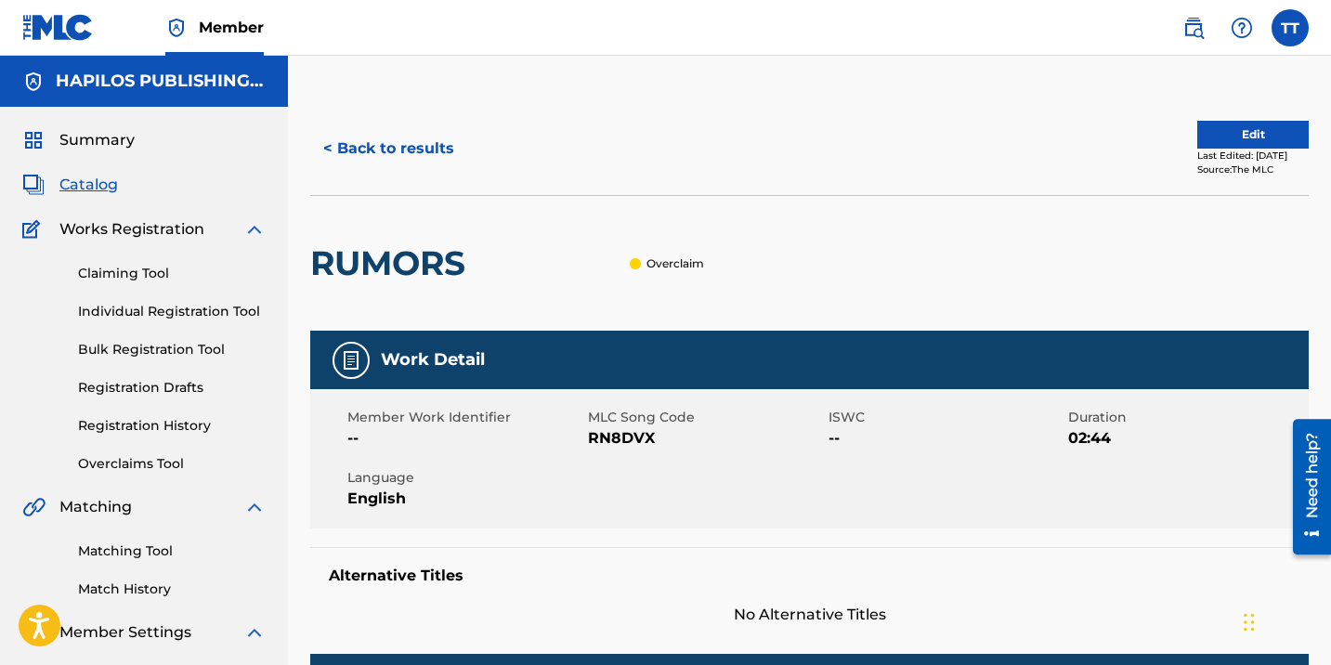
click at [607, 432] on span "RN8DVX" at bounding box center [706, 438] width 236 height 22
copy span "RN8DVX"
click at [342, 136] on button "< Back to results" at bounding box center [388, 148] width 157 height 46
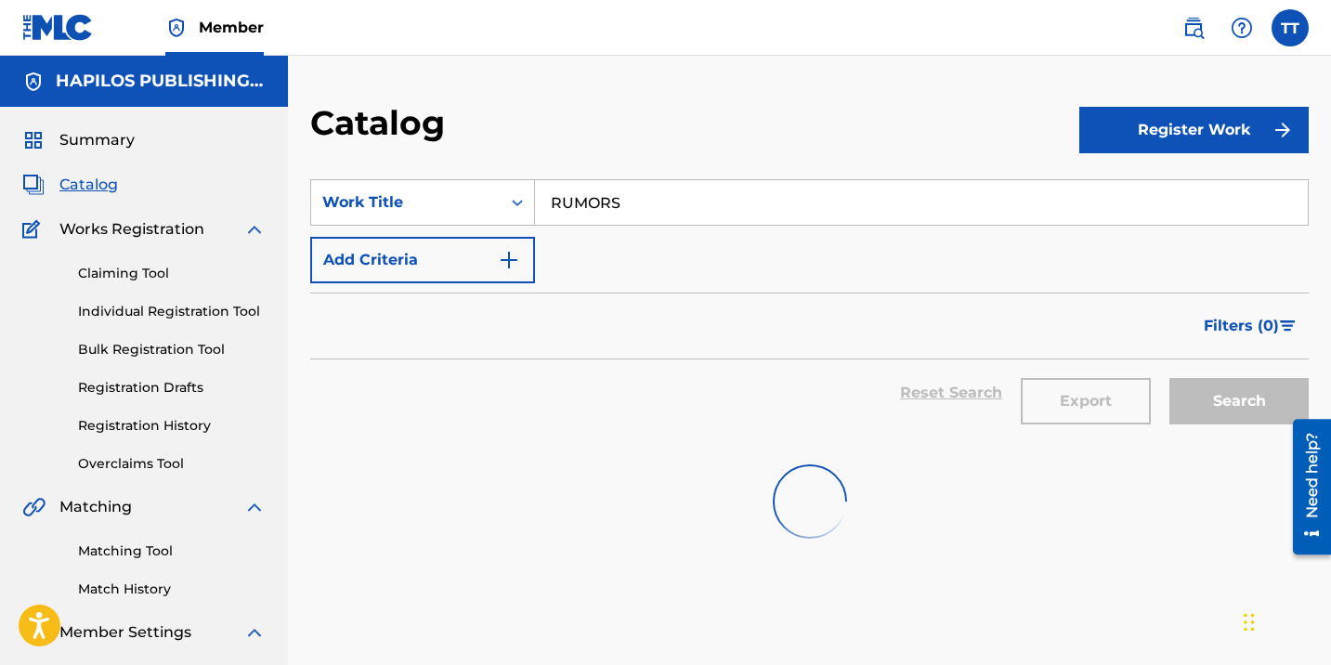
scroll to position [68, 0]
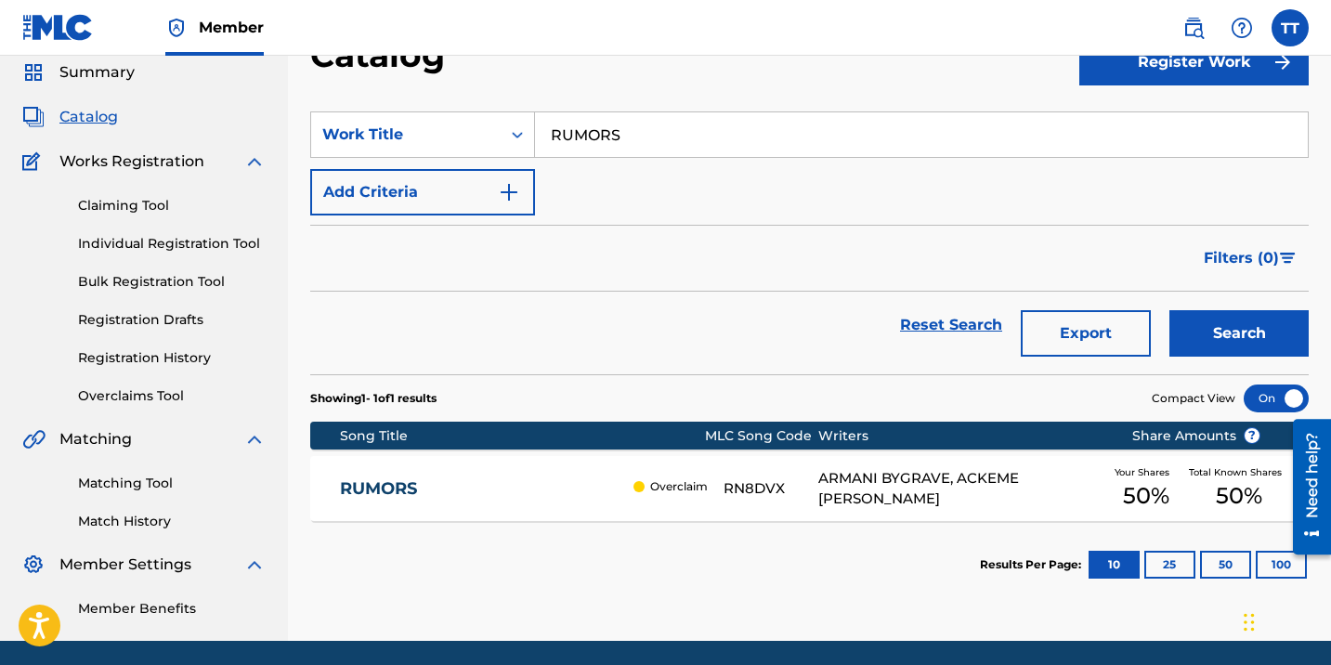
click at [566, 145] on input "RUMORS" at bounding box center [921, 134] width 773 height 45
click at [567, 145] on input "RUMORS" at bounding box center [921, 134] width 773 height 45
paste input "BLICKY"
type input "BLICKY"
click at [1170, 310] on button "Search" at bounding box center [1239, 333] width 139 height 46
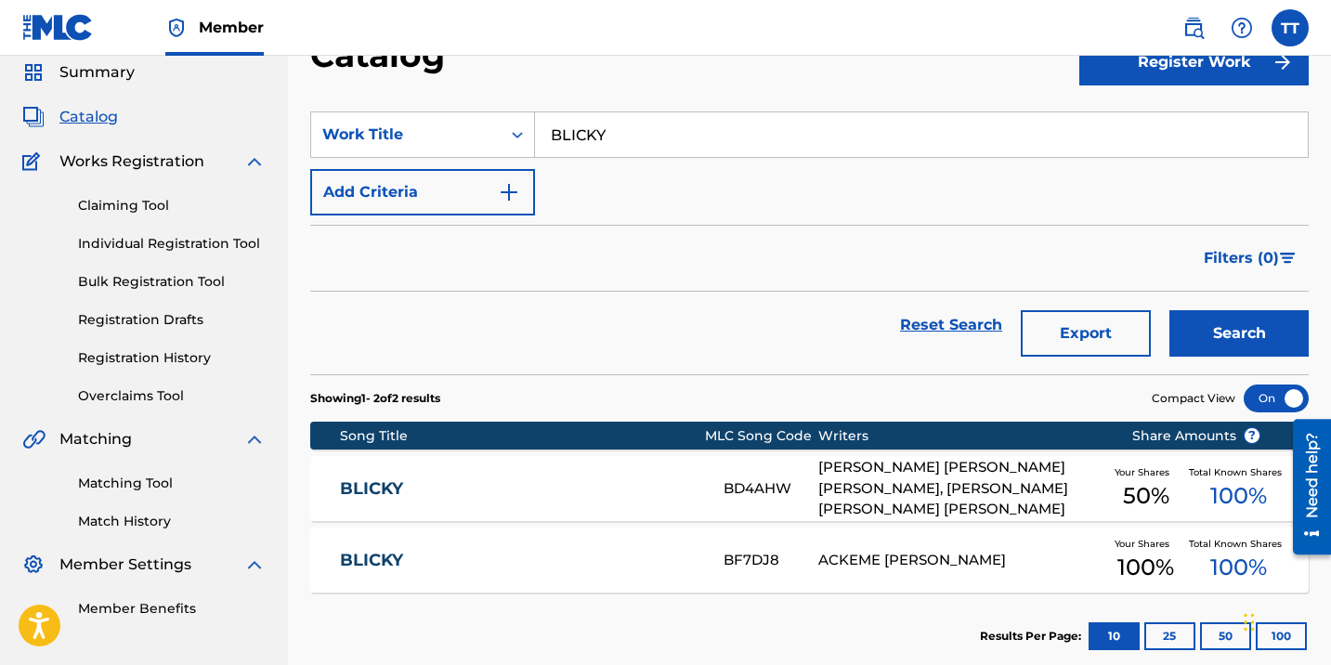
click at [451, 542] on div "BLICKY BF7DJ8 ACKEME [PERSON_NAME] Your Shares 100 % Total Known Shares 100 %" at bounding box center [809, 560] width 999 height 65
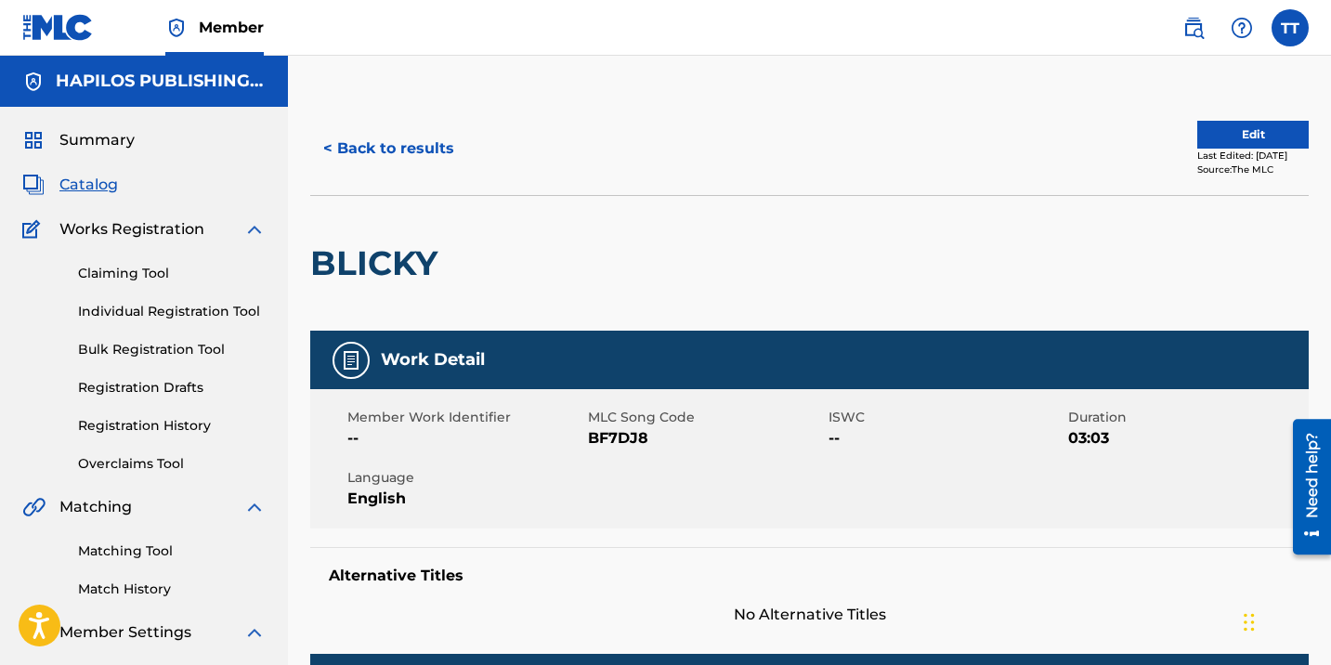
click at [628, 438] on span "BF7DJ8" at bounding box center [706, 438] width 236 height 22
click at [627, 438] on span "BF7DJ8" at bounding box center [706, 438] width 236 height 22
copy span "BF7DJ8"
click at [415, 146] on button "< Back to results" at bounding box center [388, 148] width 157 height 46
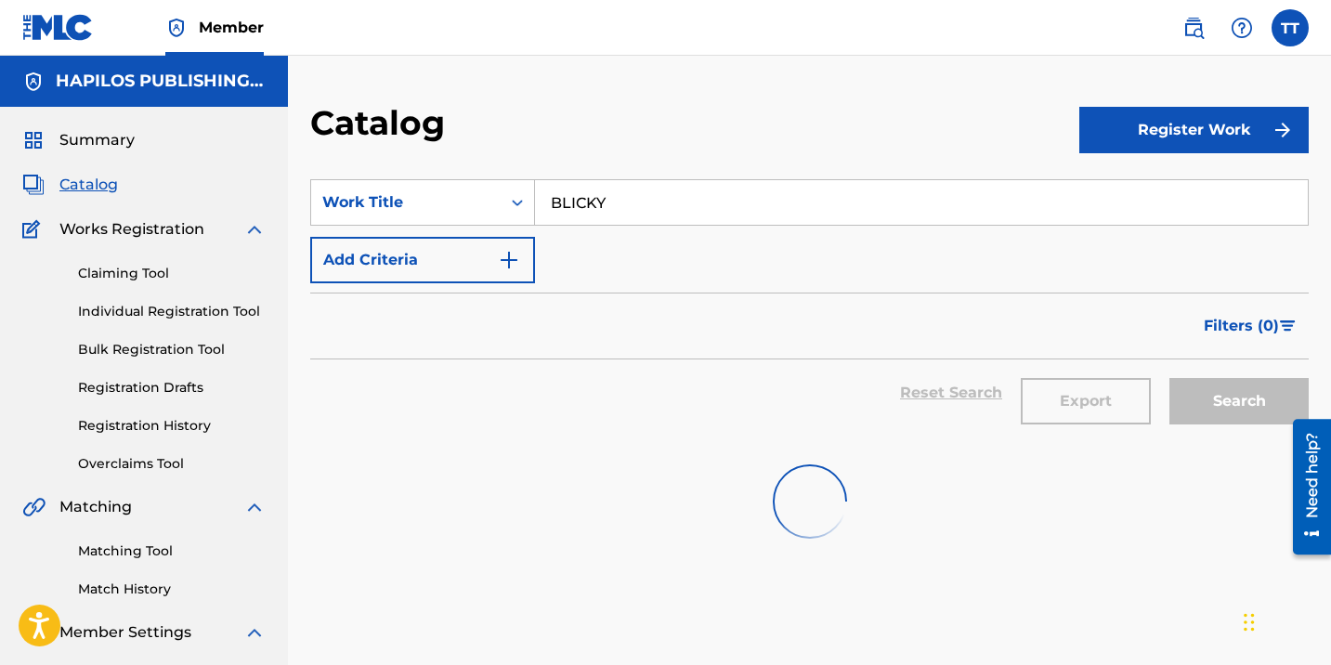
scroll to position [68, 0]
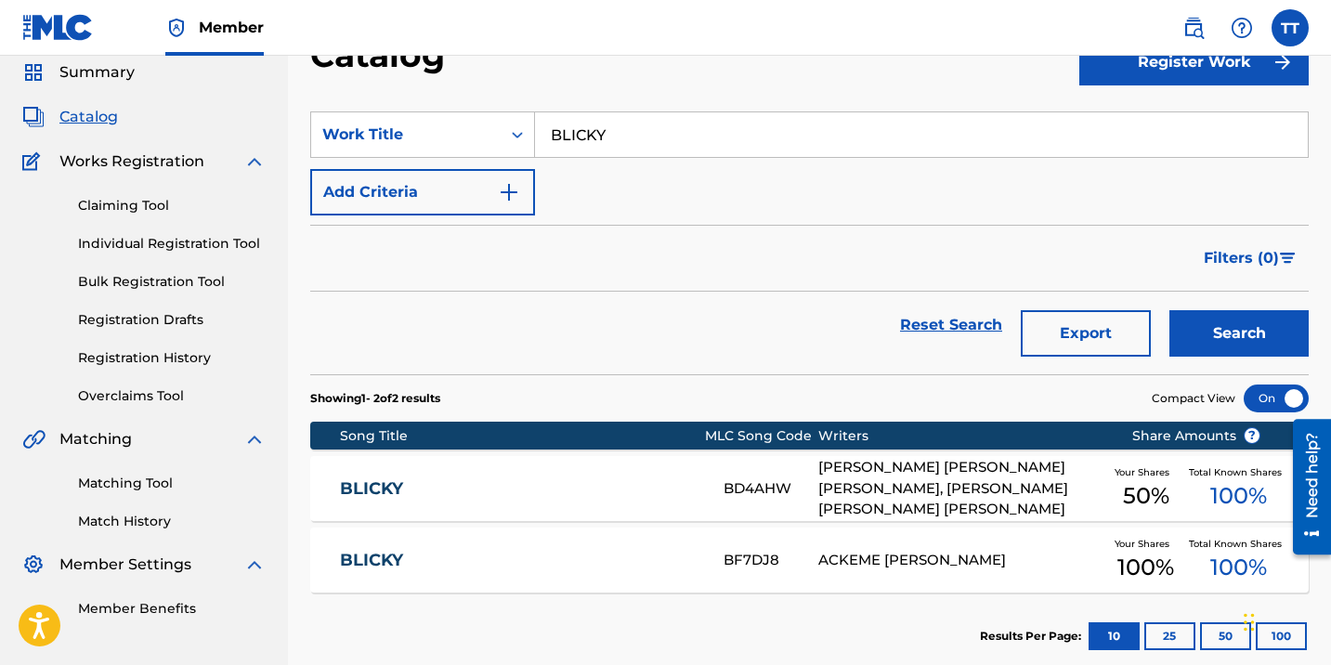
click at [599, 137] on input "BLICKY" at bounding box center [921, 134] width 773 height 45
click at [598, 137] on input "BLICKY" at bounding box center [921, 134] width 773 height 45
paste input "FIRST BORN"
type input "FIRST BORN"
click at [1170, 310] on button "Search" at bounding box center [1239, 333] width 139 height 46
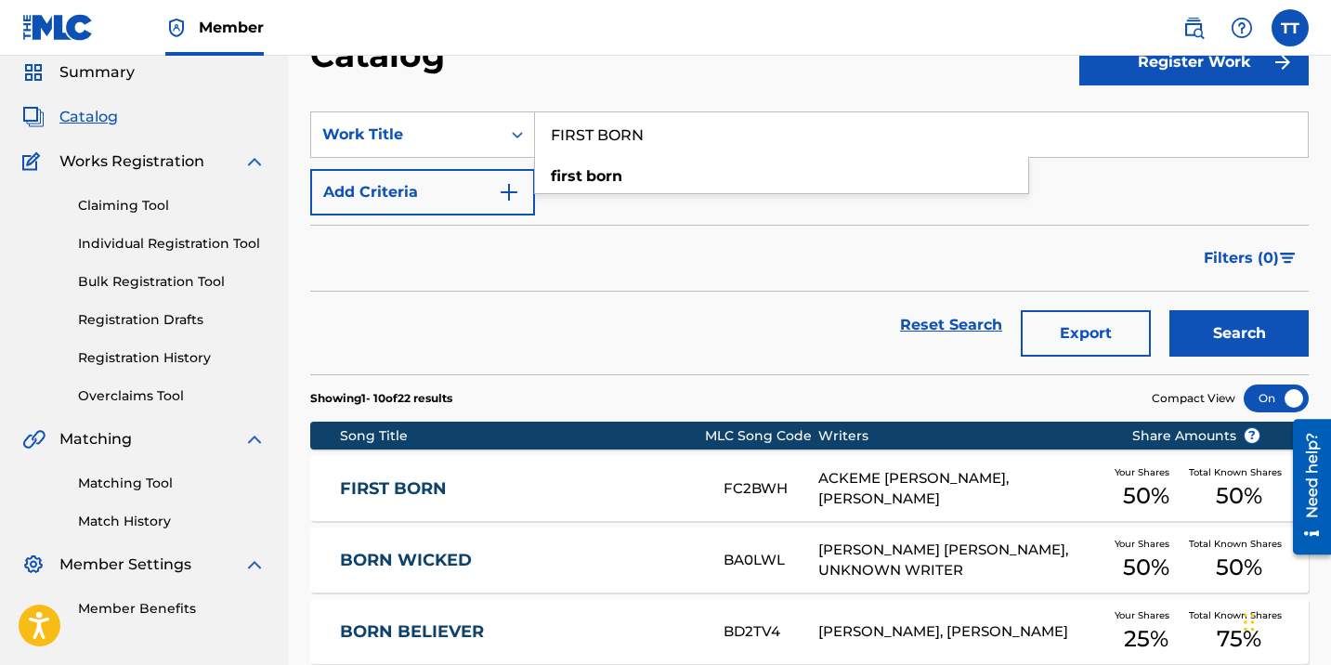
click at [753, 485] on div "FC2BWH" at bounding box center [771, 488] width 95 height 21
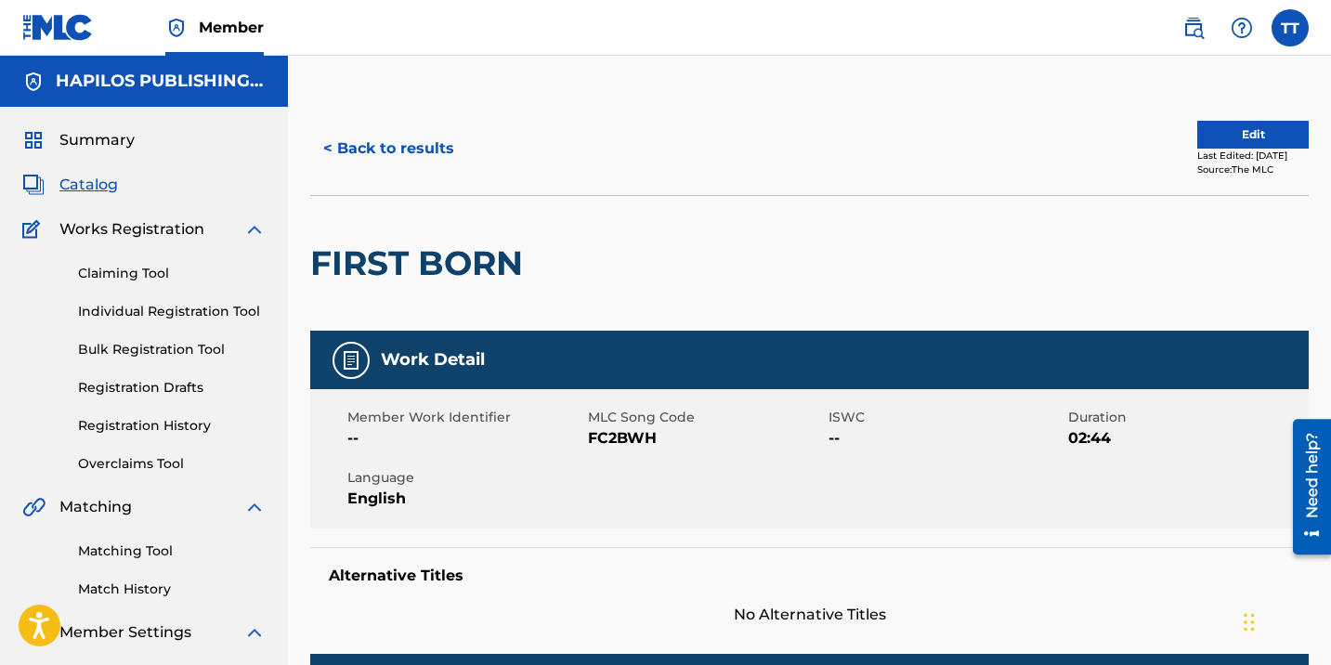
click at [618, 432] on span "FC2BWH" at bounding box center [706, 438] width 236 height 22
copy span "FC2BWH"
click at [409, 143] on button "< Back to results" at bounding box center [388, 148] width 157 height 46
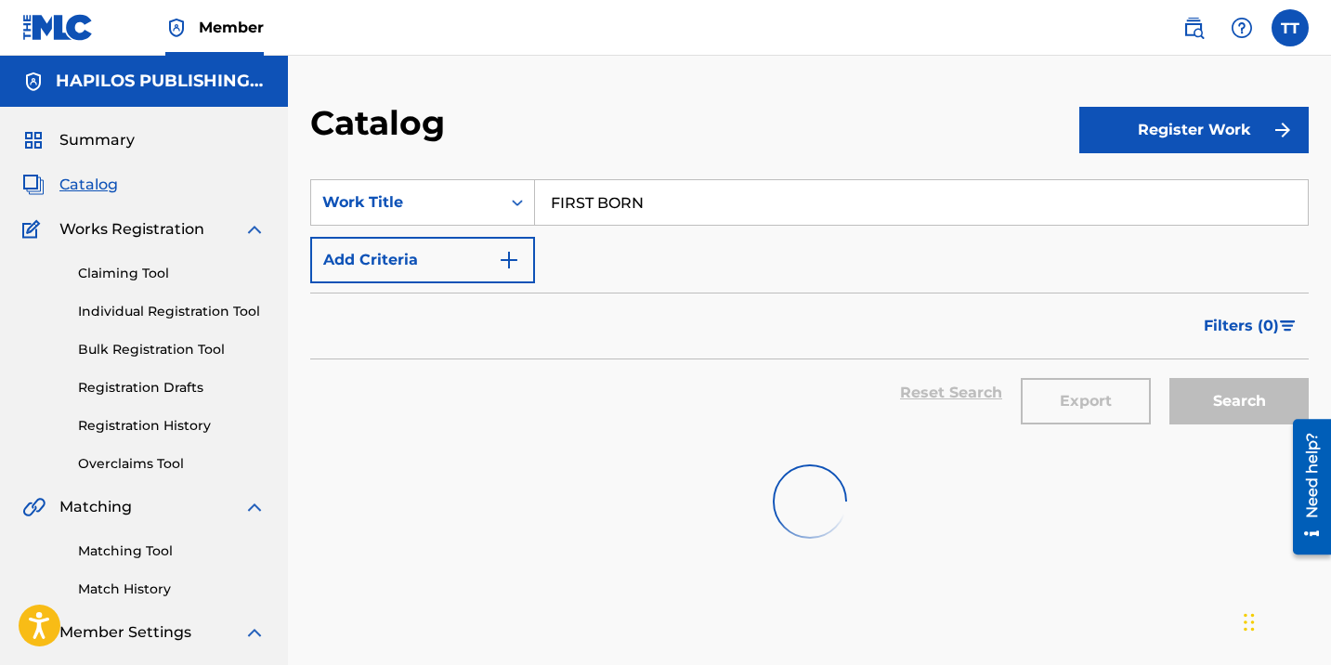
scroll to position [68, 0]
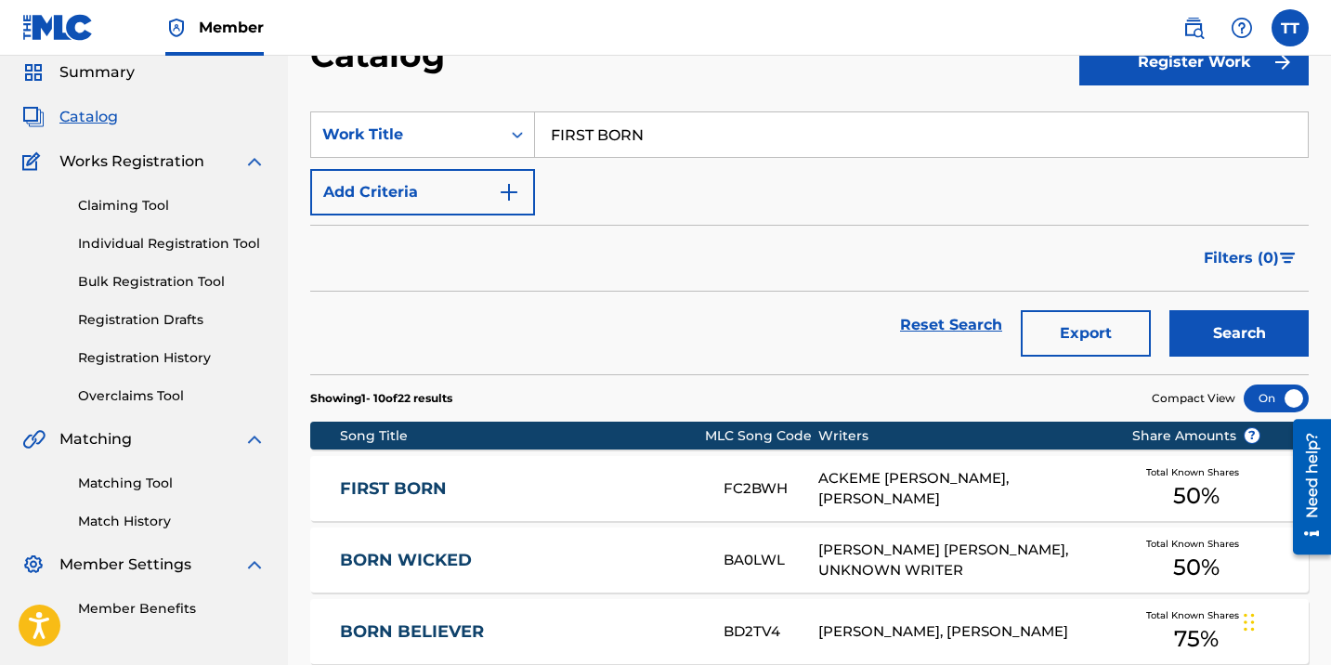
click at [572, 144] on input "FIRST BORN" at bounding box center [921, 134] width 773 height 45
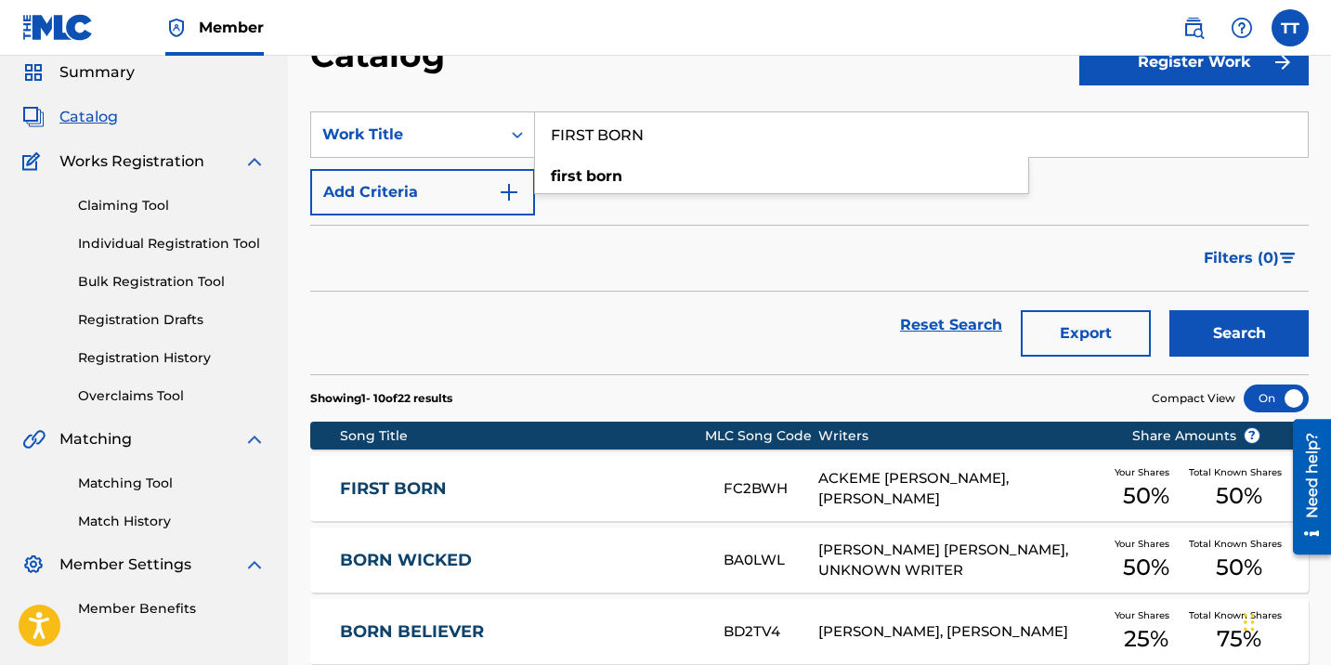
click at [572, 144] on input "FIRST BORN" at bounding box center [921, 134] width 773 height 45
paste input "DUPPY LINK UP"
type input "DUPPY LINK UP"
click at [1170, 310] on button "Search" at bounding box center [1239, 333] width 139 height 46
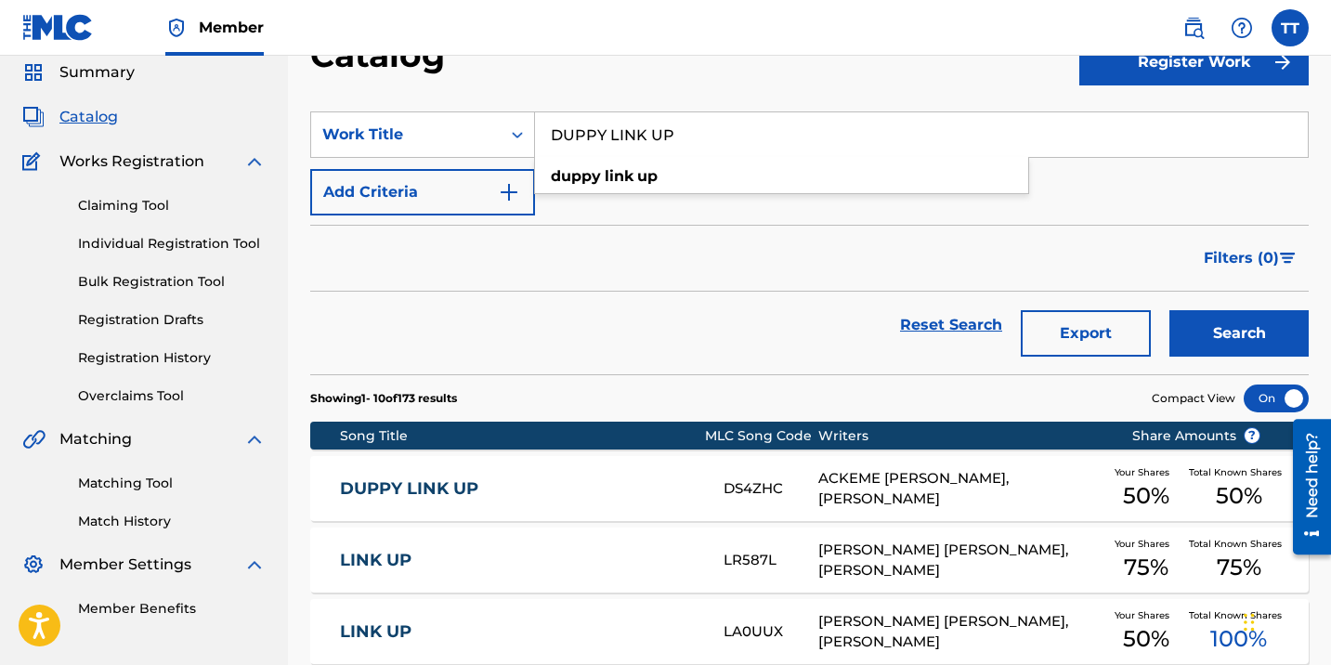
click at [535, 480] on link "DUPPY LINK UP" at bounding box center [519, 488] width 359 height 21
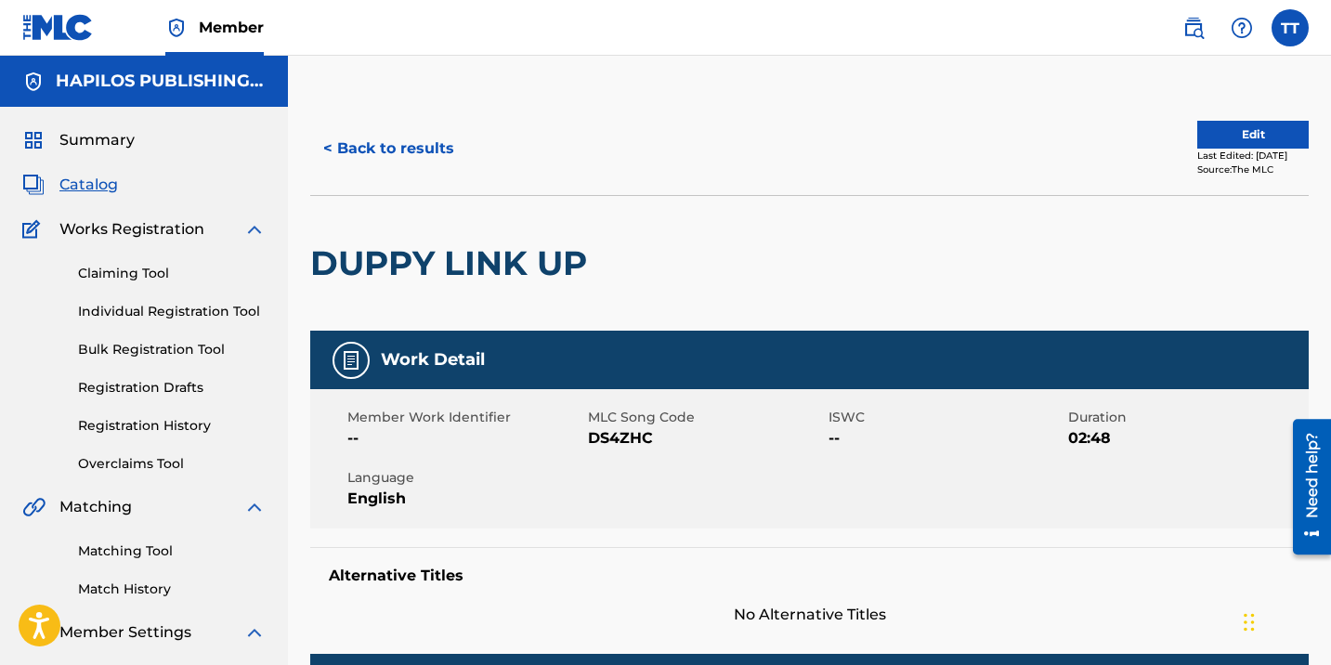
click at [619, 427] on span "DS4ZHC" at bounding box center [706, 438] width 236 height 22
copy span "DS4ZHC"
click at [401, 156] on button "< Back to results" at bounding box center [388, 148] width 157 height 46
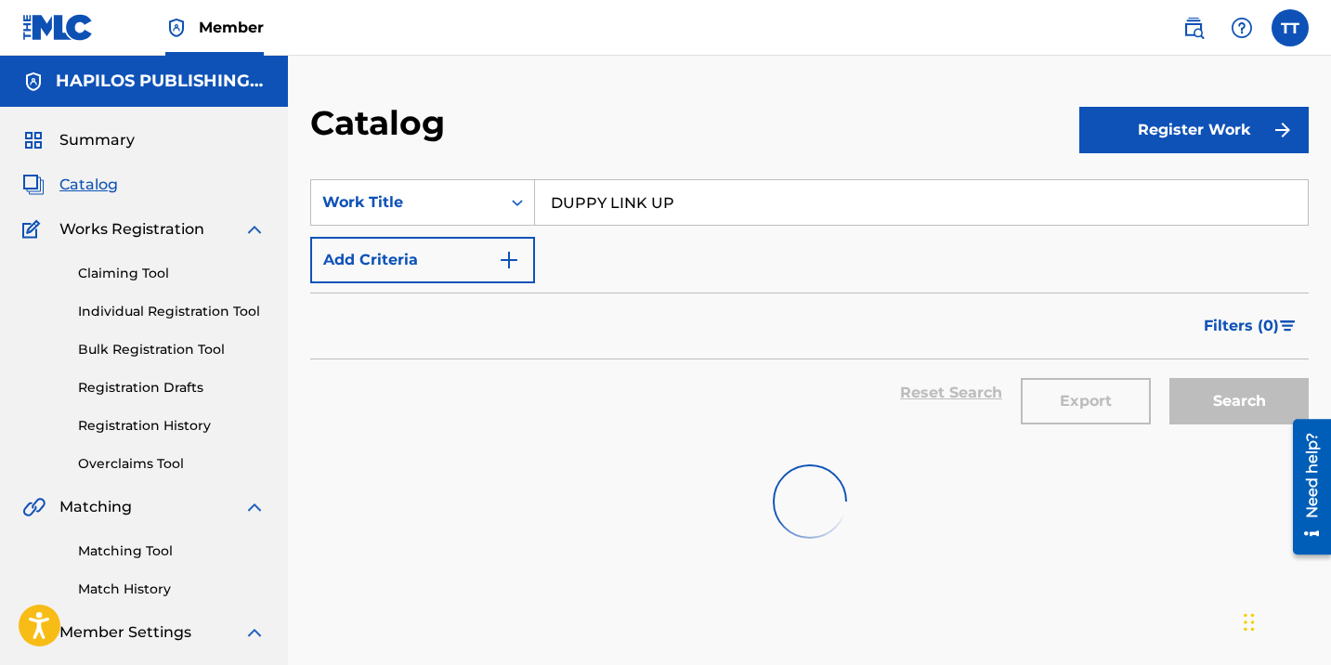
scroll to position [68, 0]
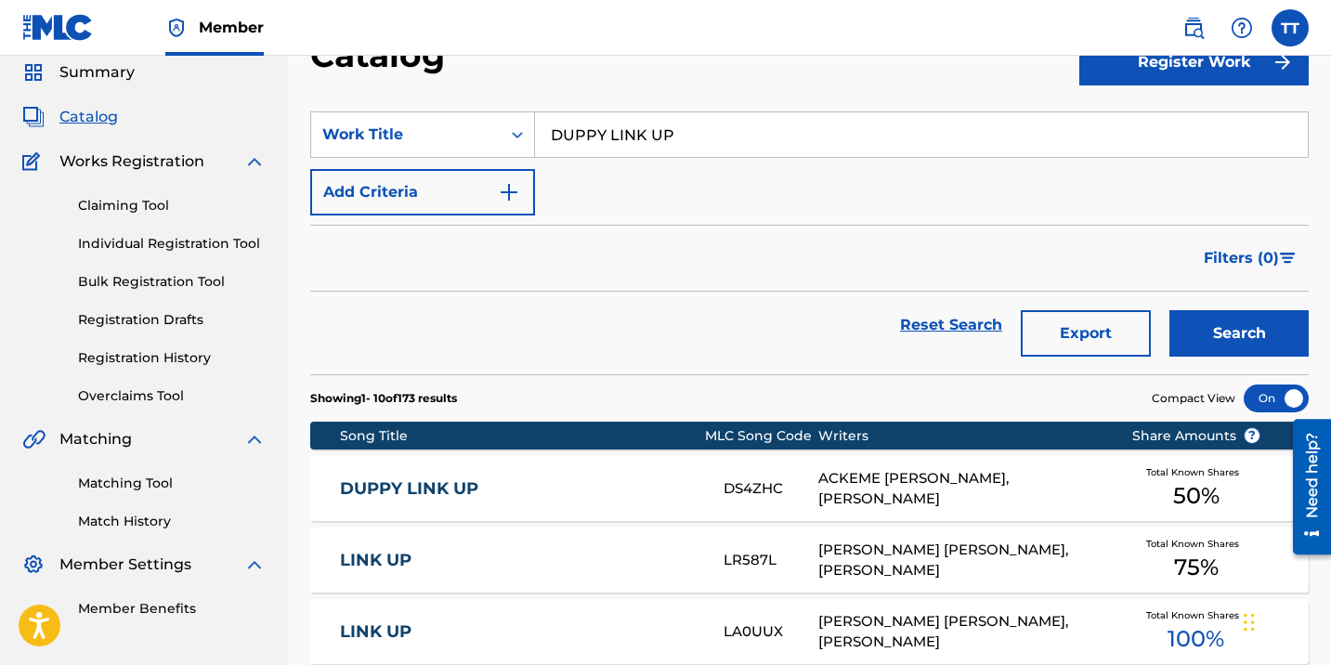
click at [607, 133] on input "DUPPY LINK UP" at bounding box center [921, 134] width 773 height 45
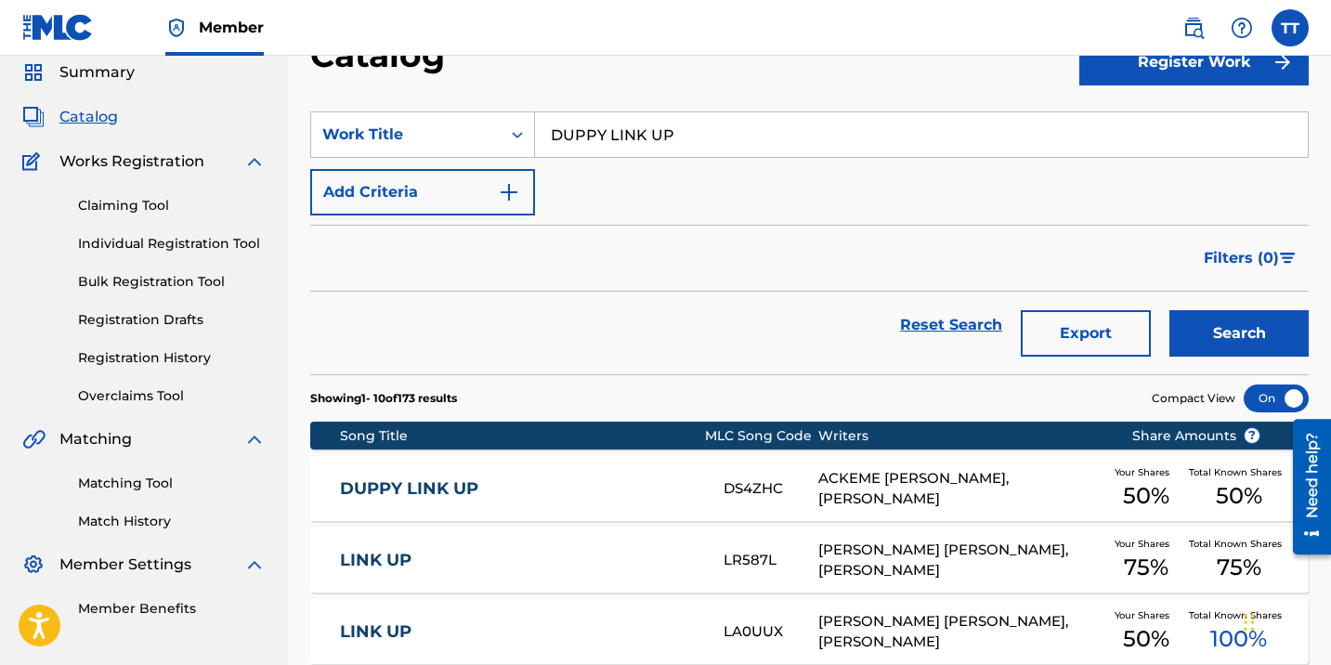
click at [608, 133] on input "DUPPY LINK UP" at bounding box center [921, 134] width 773 height 45
paste input "FINAL LA"
type input "FINAL LAP"
click at [1170, 310] on button "Search" at bounding box center [1239, 333] width 139 height 46
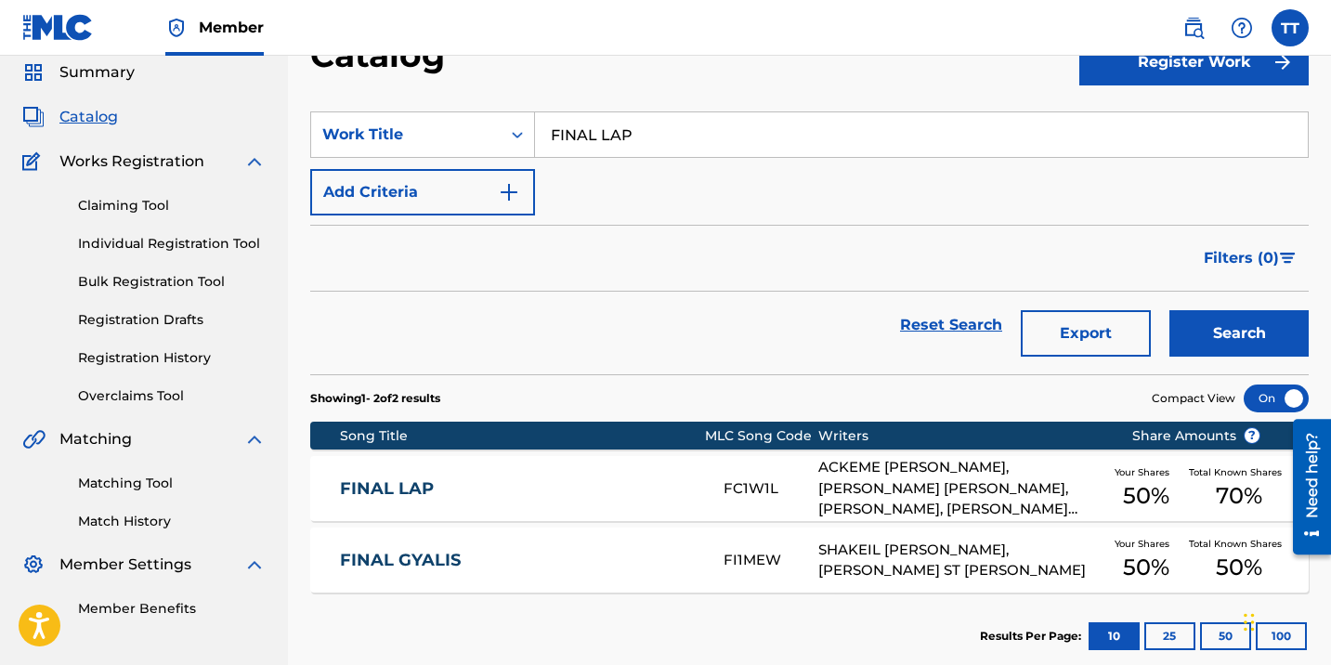
click at [387, 469] on div "FINAL LAP FC1W1L ACKEME [PERSON_NAME], [PERSON_NAME] [PERSON_NAME], [PERSON_NAM…" at bounding box center [809, 488] width 999 height 65
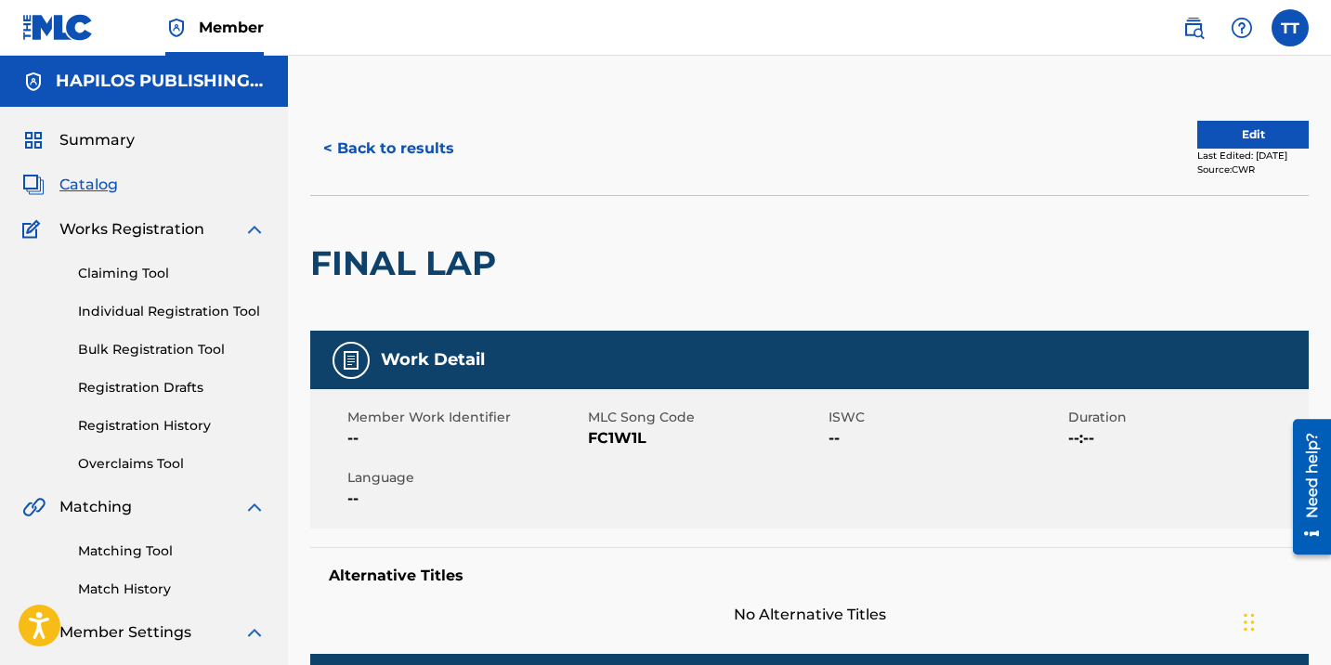
click at [621, 438] on span "FC1W1L" at bounding box center [706, 438] width 236 height 22
copy span "FC1W1L"
click at [440, 143] on button "< Back to results" at bounding box center [388, 148] width 157 height 46
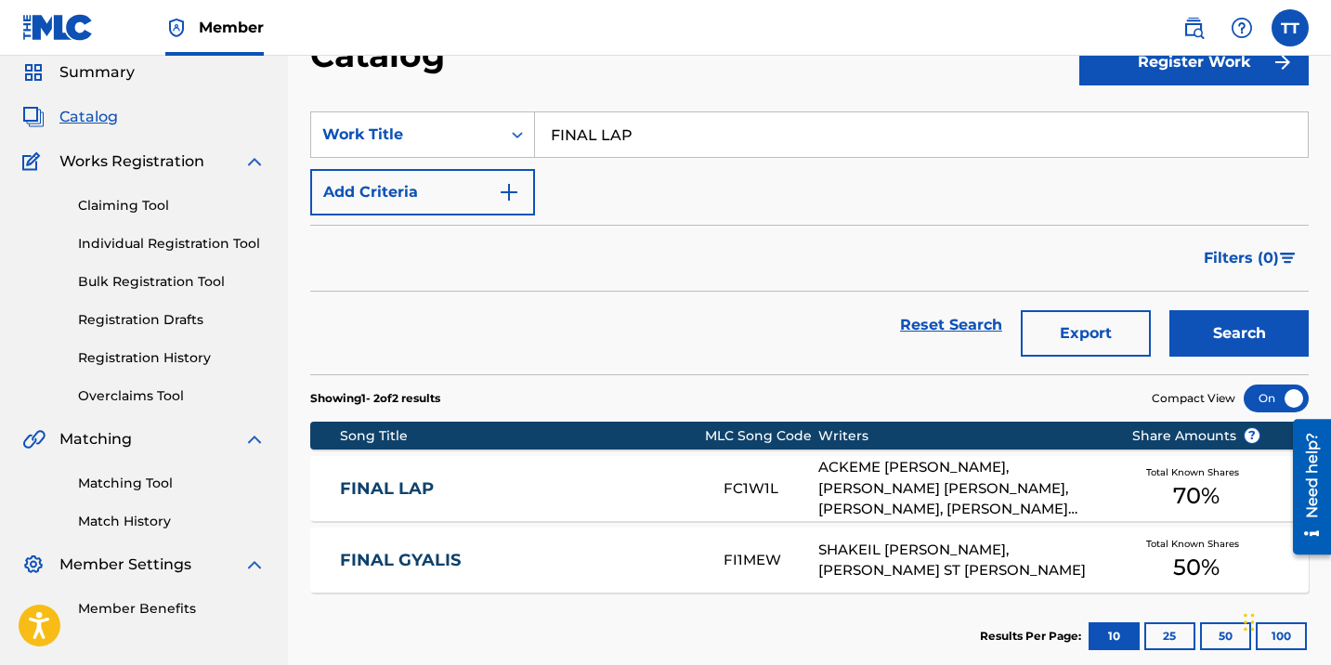
click at [606, 137] on input "FINAL LAP" at bounding box center [921, 134] width 773 height 45
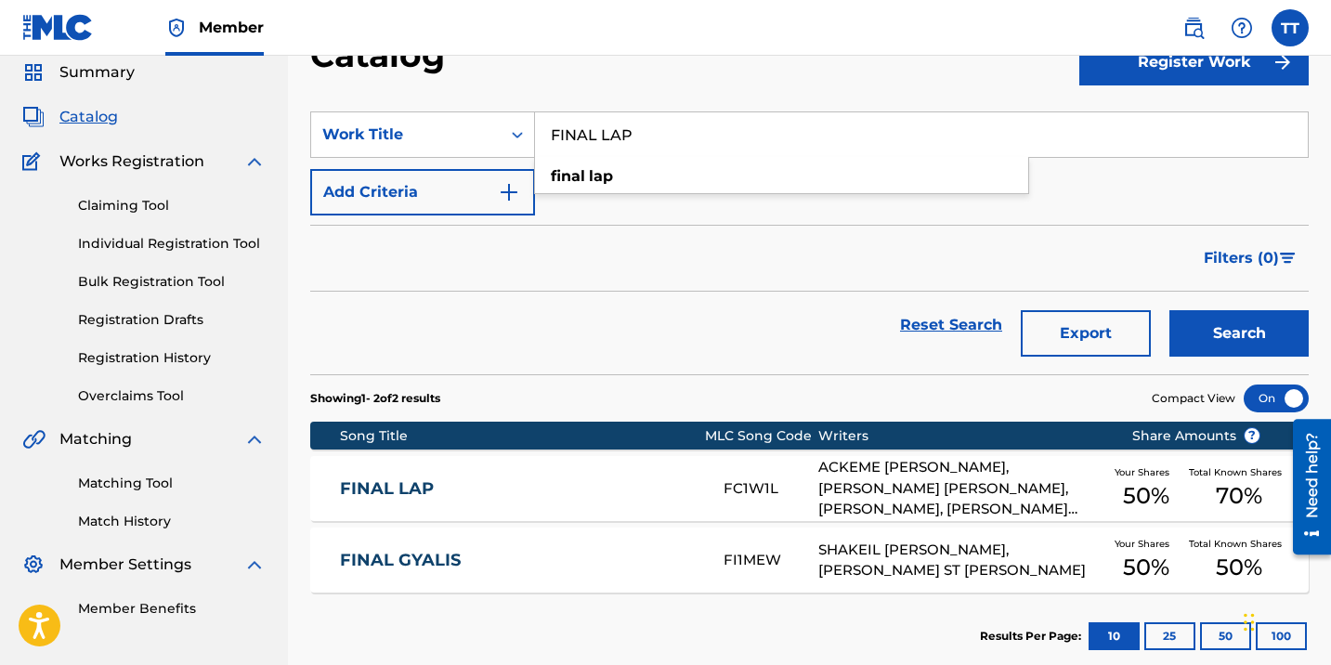
click at [605, 137] on input "FINAL LAP" at bounding box center [921, 134] width 773 height 45
paste input "CALM"
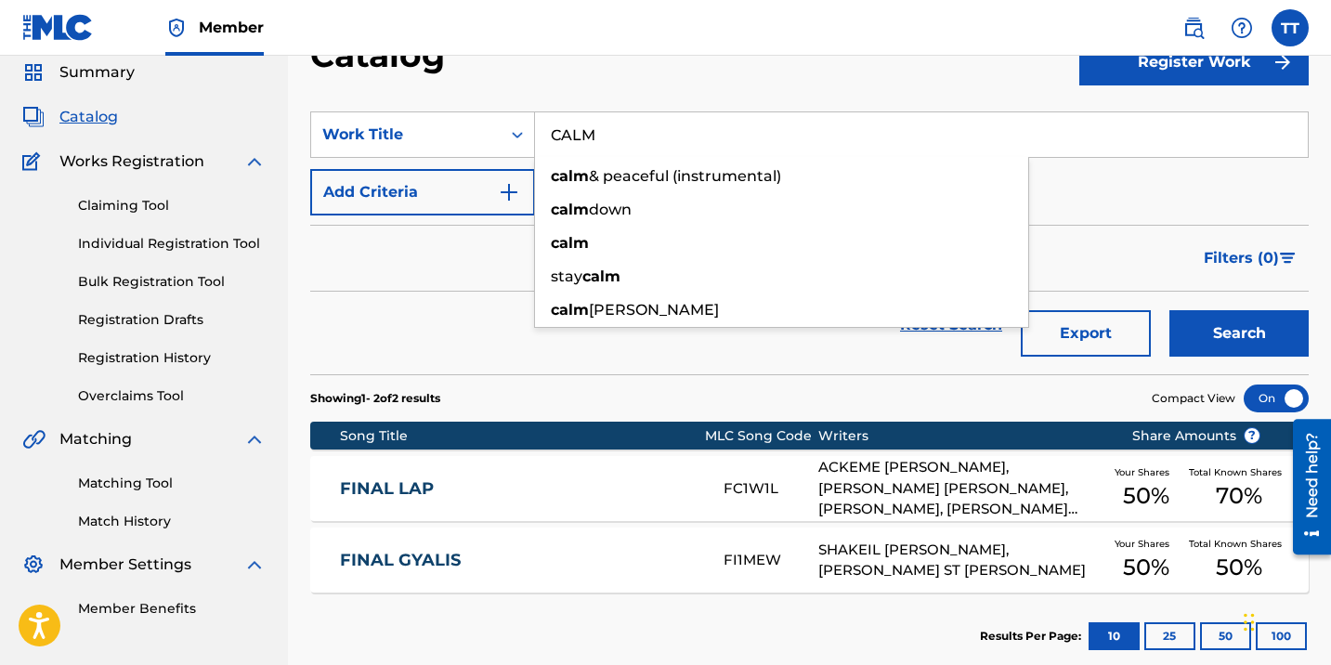
type input "CALM"
click at [1170, 310] on button "Search" at bounding box center [1239, 333] width 139 height 46
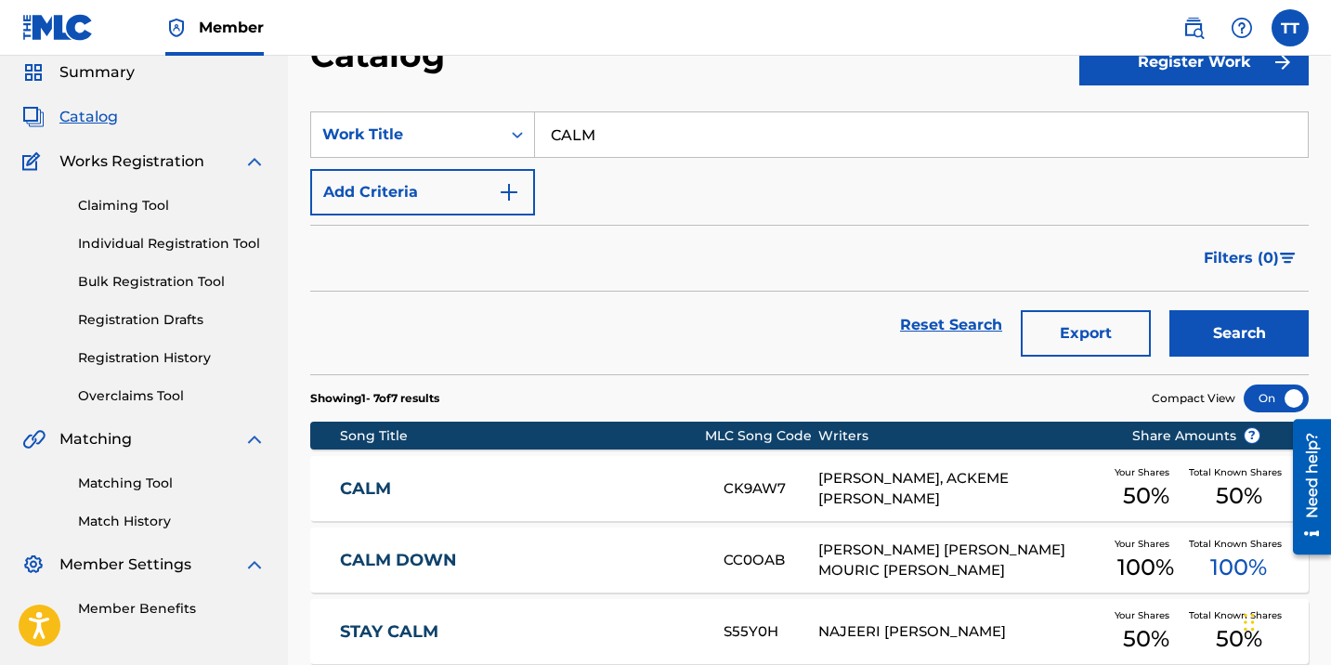
click at [605, 491] on link "CALM" at bounding box center [519, 488] width 359 height 21
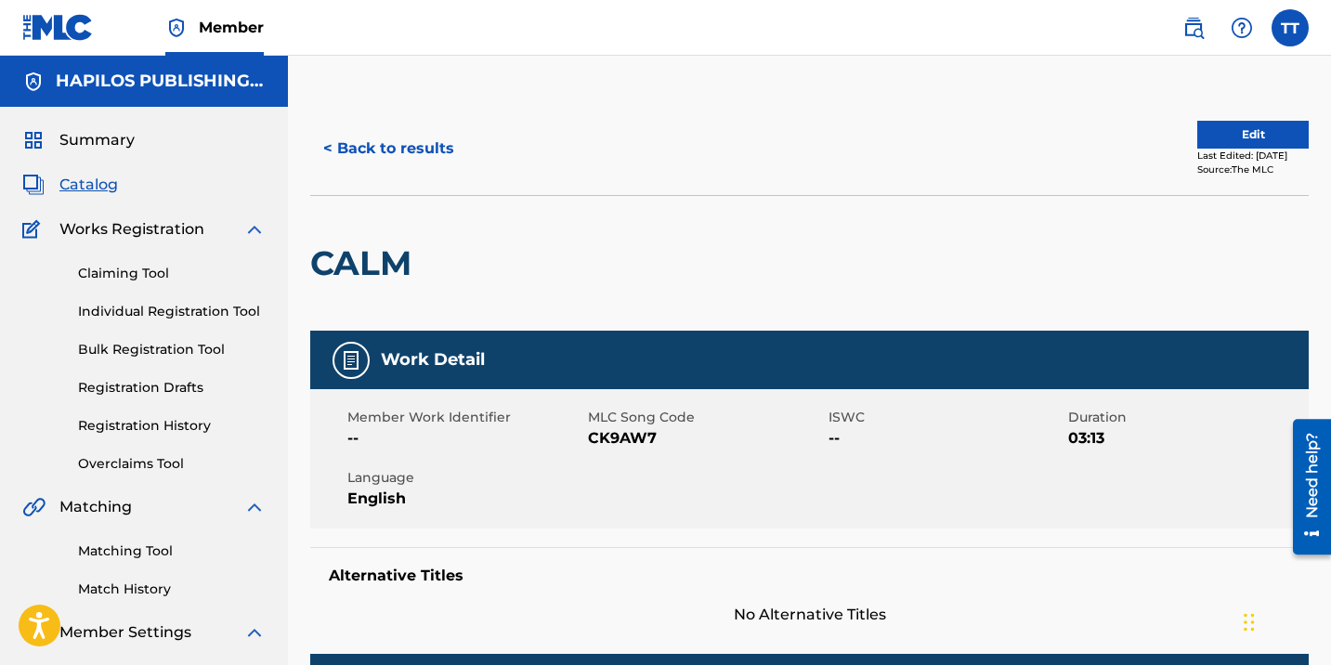
click at [633, 456] on div "Member Work Identifier -- MLC Song Code CK9AW7 ISWC -- Duration 03:13 Language …" at bounding box center [809, 458] width 999 height 139
click at [642, 441] on span "CK9AW7" at bounding box center [706, 438] width 236 height 22
click at [643, 441] on span "CK9AW7" at bounding box center [706, 438] width 236 height 22
copy span "CK9AW7"
click at [413, 149] on button "< Back to results" at bounding box center [388, 148] width 157 height 46
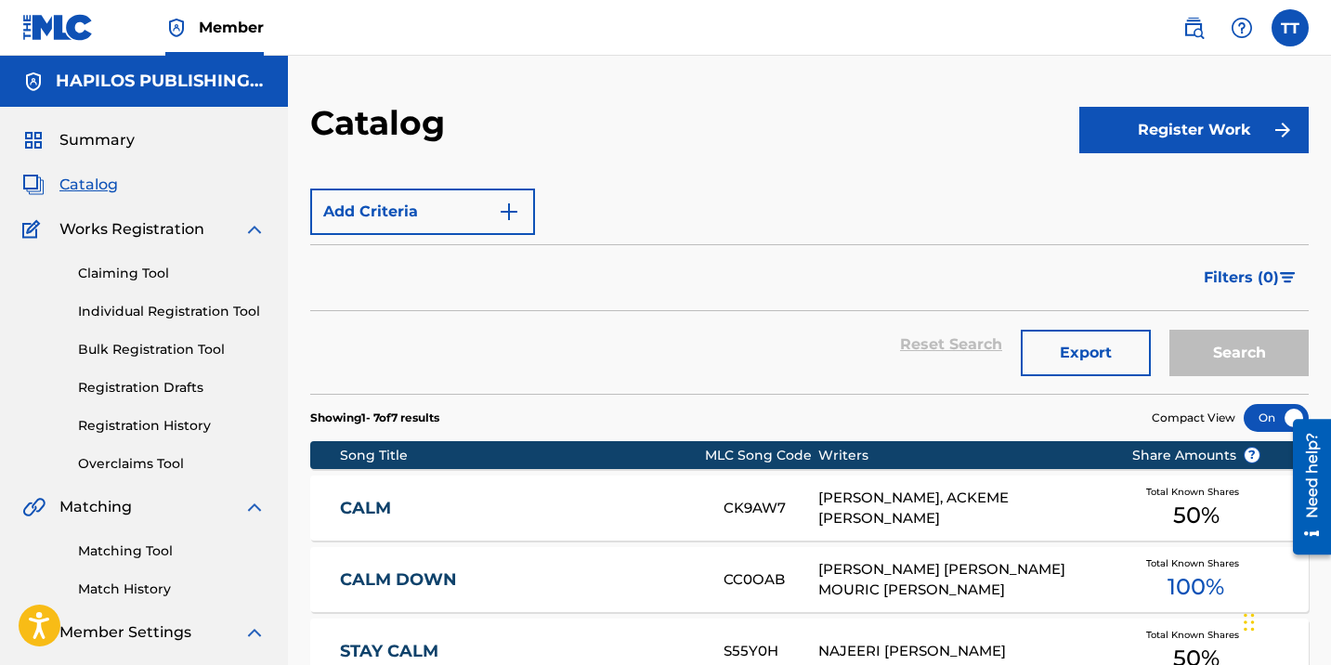
scroll to position [68, 0]
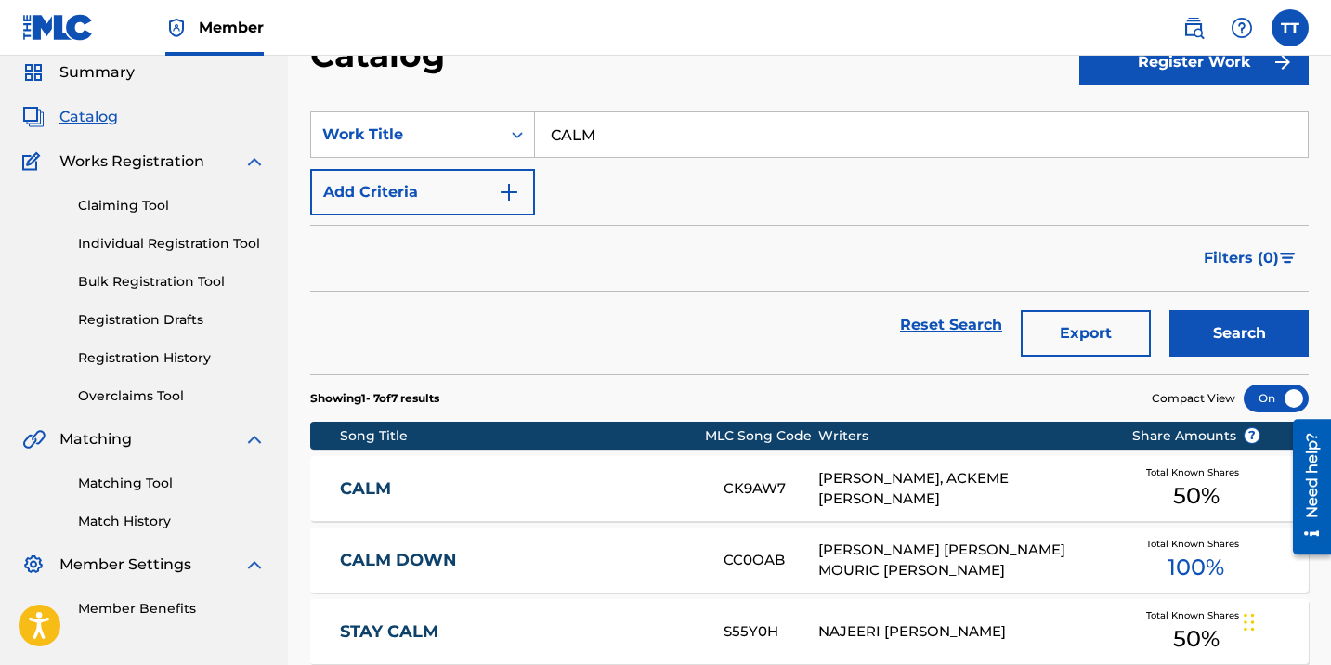
click at [579, 131] on input "CALM" at bounding box center [921, 134] width 773 height 45
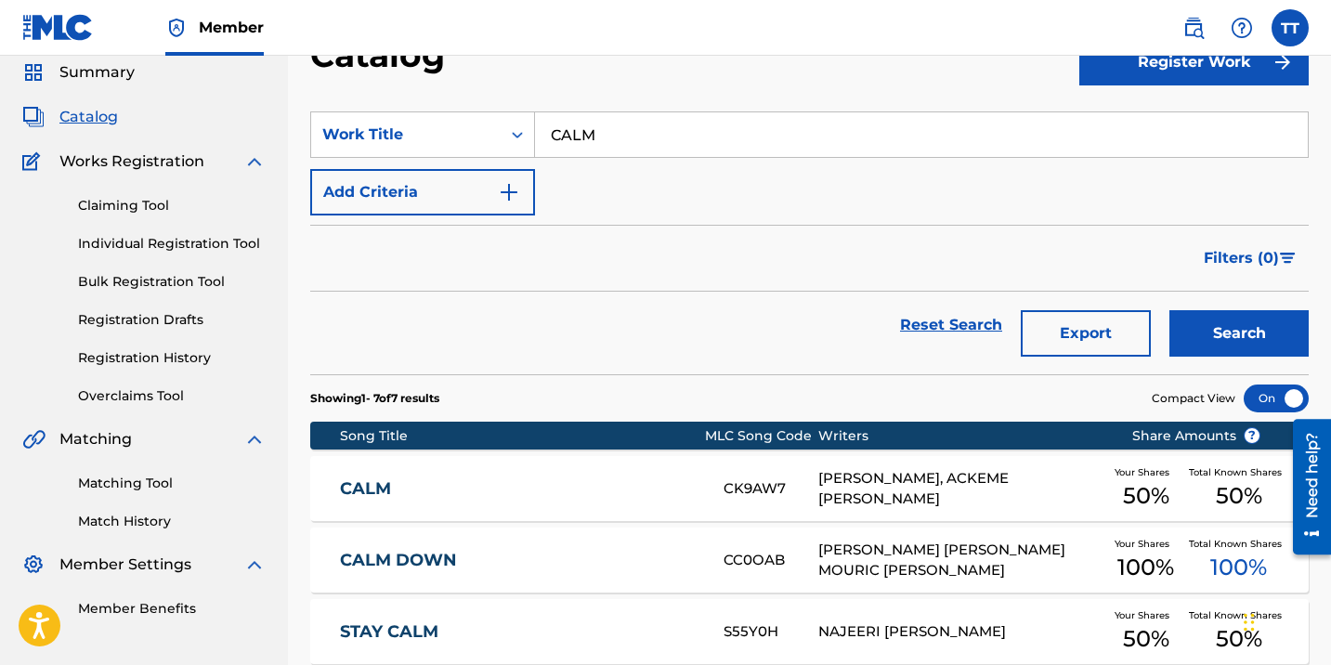
click at [579, 131] on input "CALM" at bounding box center [921, 134] width 773 height 45
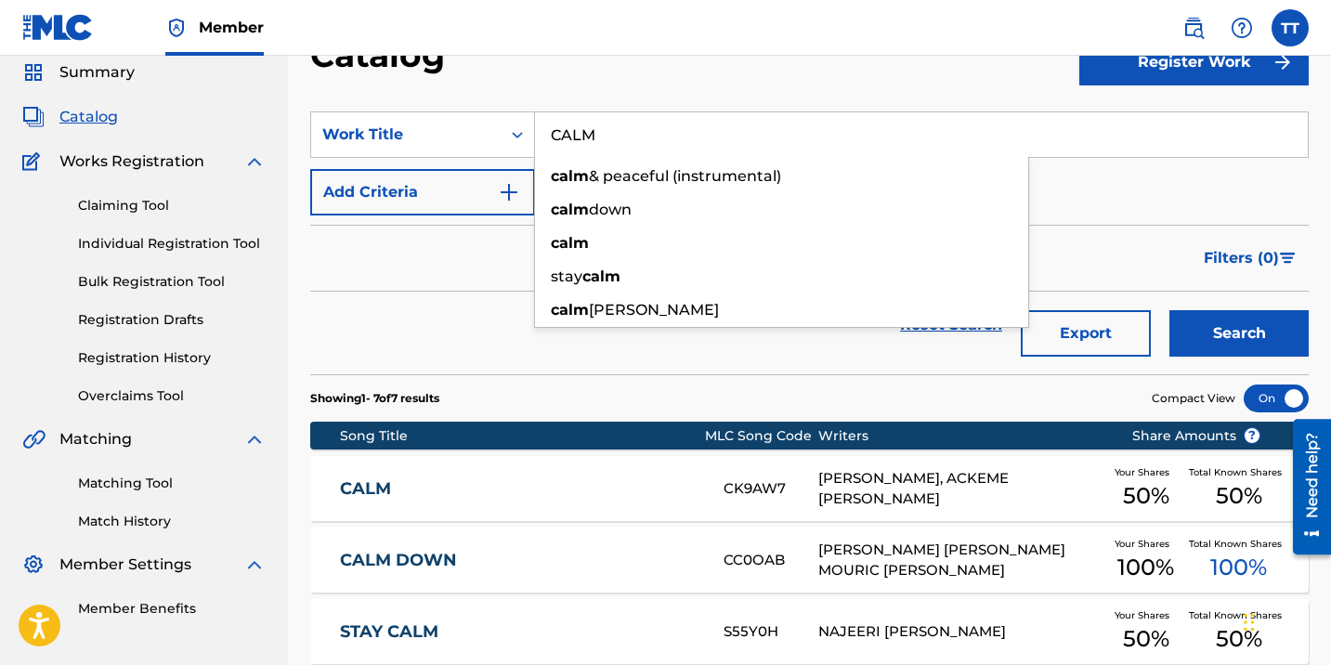
paste input "ONE LAW"
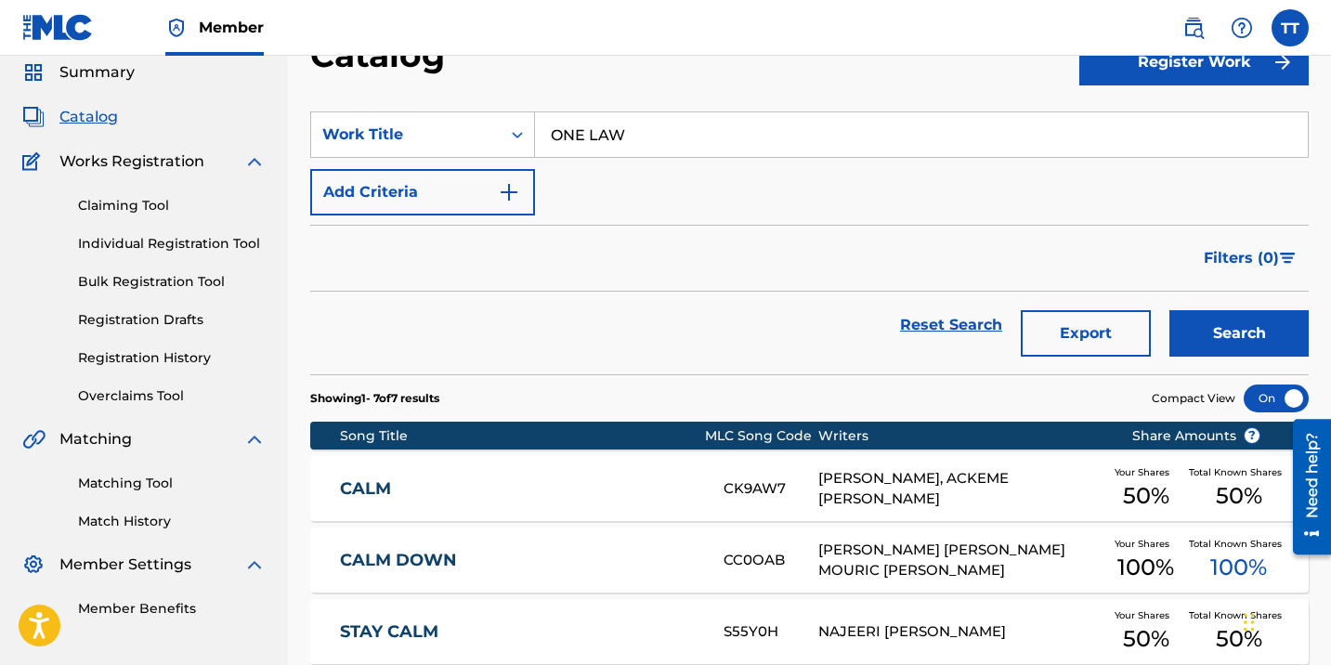
click at [1170, 310] on button "Search" at bounding box center [1239, 333] width 139 height 46
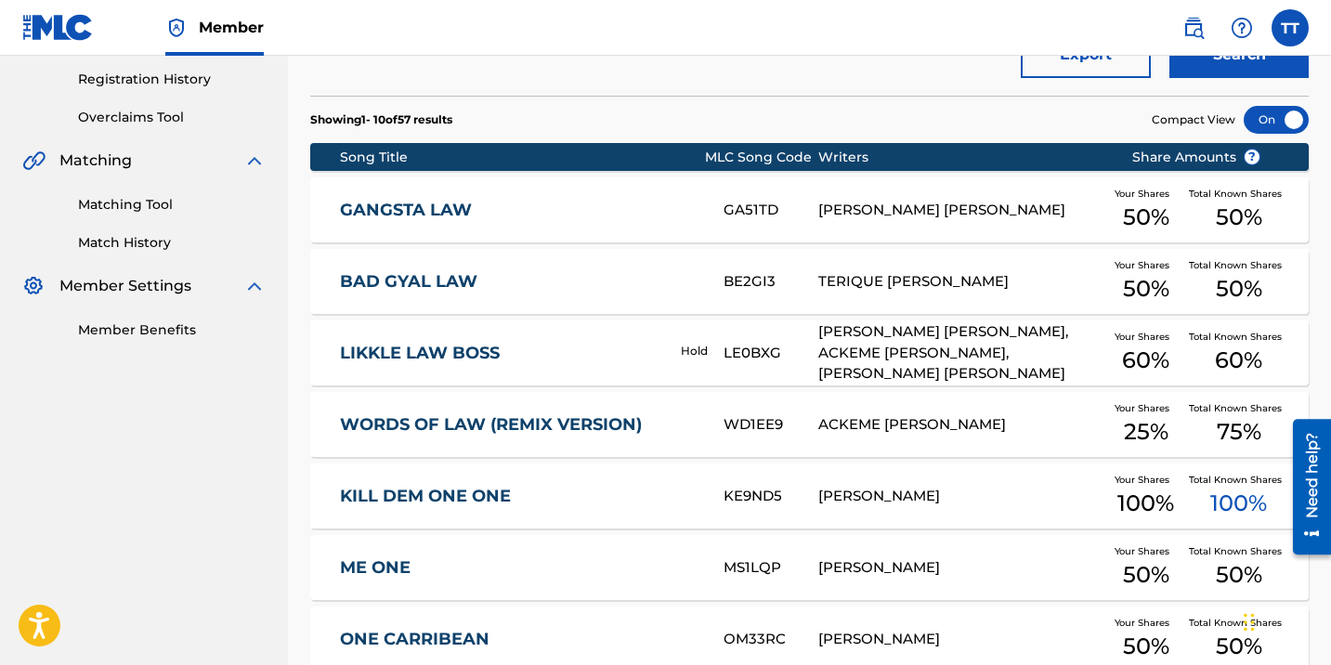
scroll to position [0, 0]
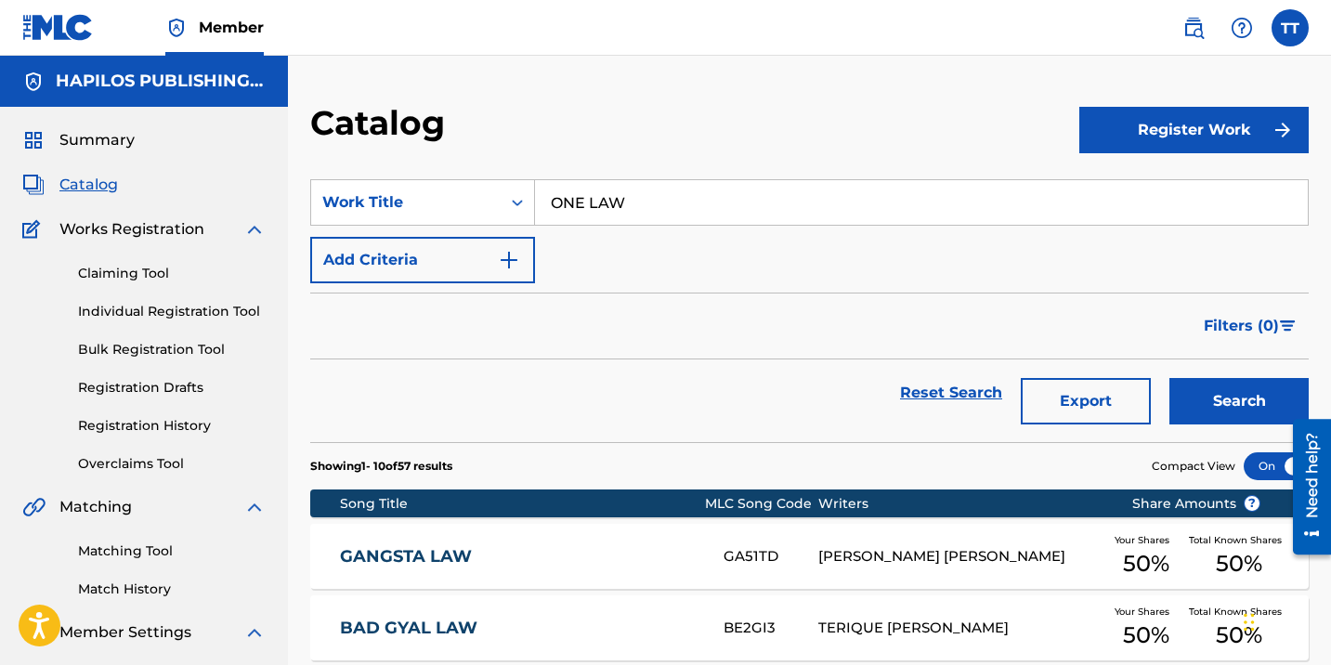
click at [552, 185] on input "ONE LAW" at bounding box center [921, 202] width 773 height 45
click at [553, 185] on input "ONE LAW" at bounding box center [921, 202] width 773 height 45
paste input "DIAMOND IN THE ROUGH"
type input "DIAMOND IN THE ROUGH"
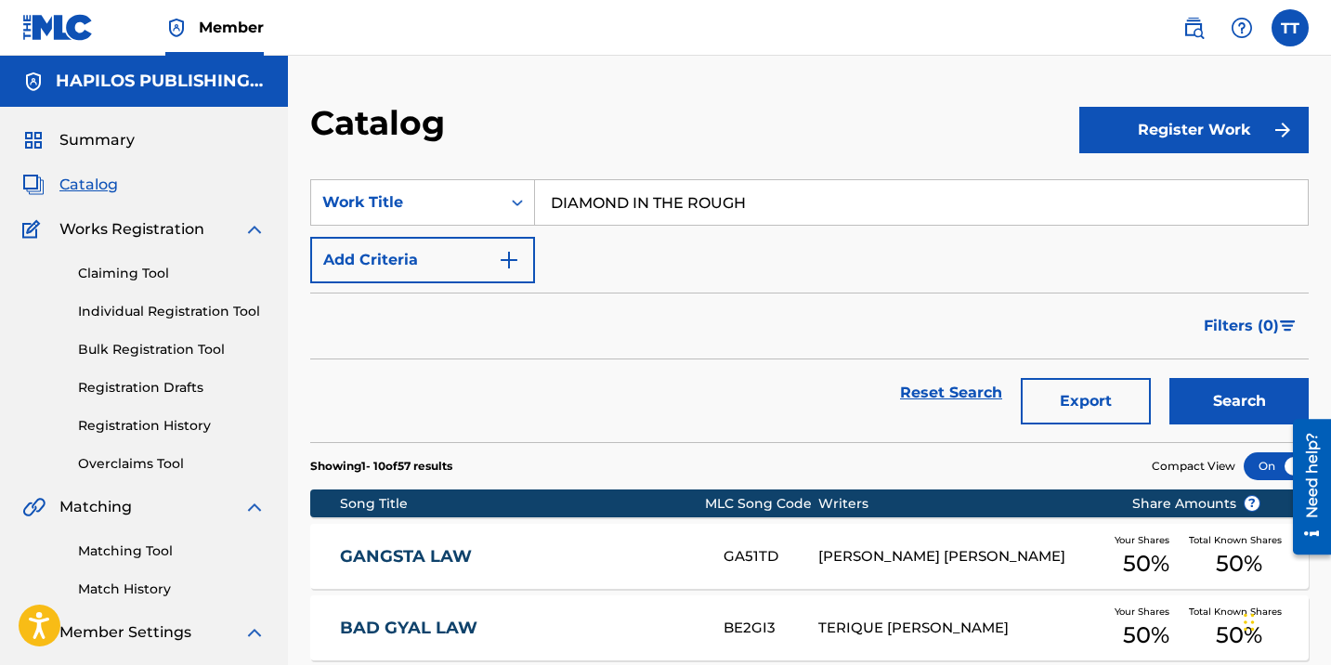
click at [1170, 378] on button "Search" at bounding box center [1239, 401] width 139 height 46
